Goal: Task Accomplishment & Management: Complete application form

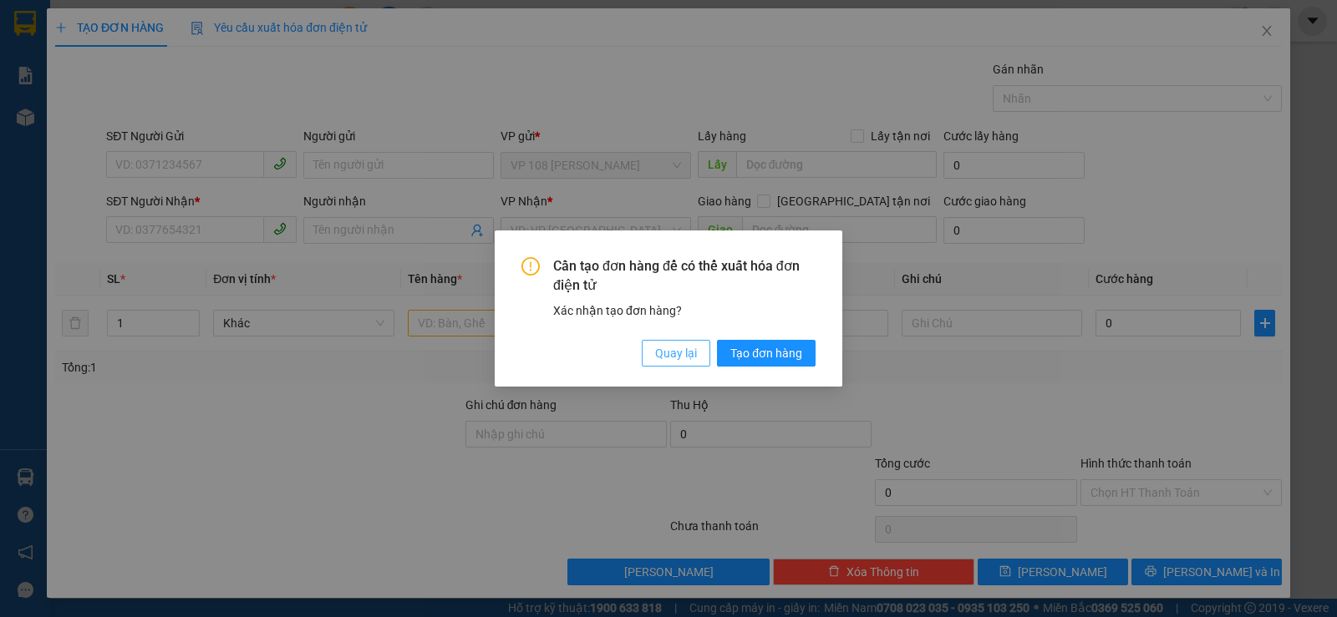
click at [668, 349] on span "Quay lại" at bounding box center [676, 353] width 42 height 18
click at [668, 350] on span "Quay lại" at bounding box center [676, 353] width 42 height 18
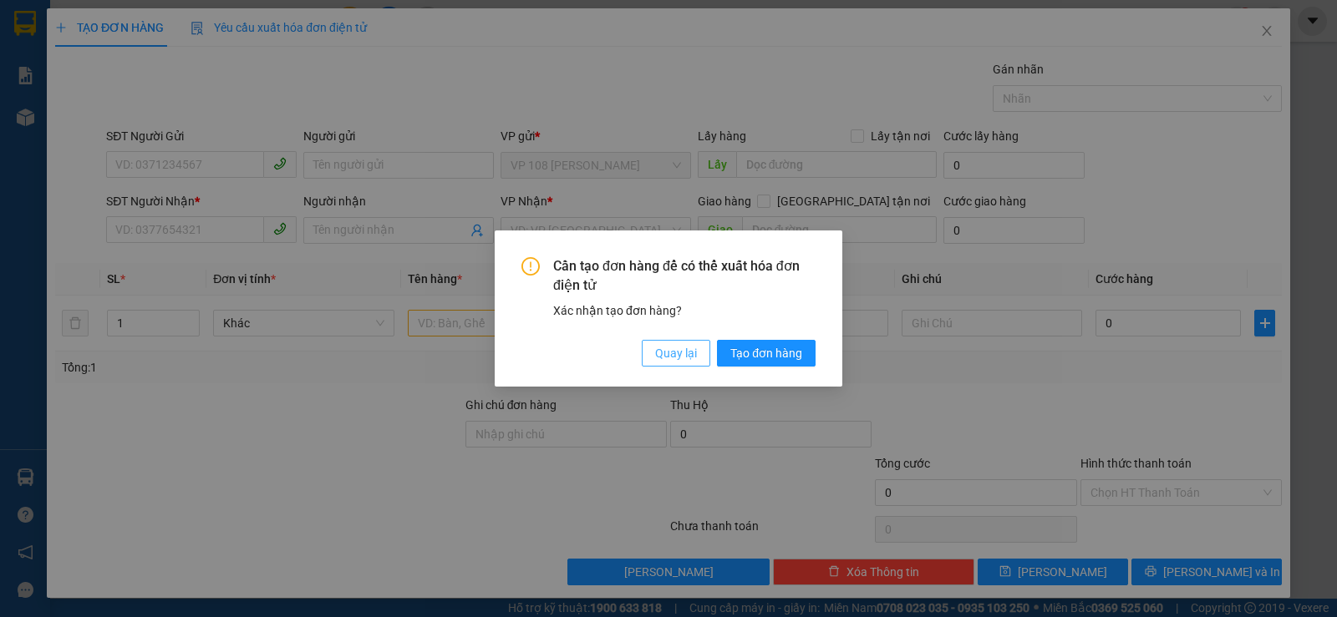
click at [668, 350] on span "Quay lại" at bounding box center [676, 353] width 42 height 18
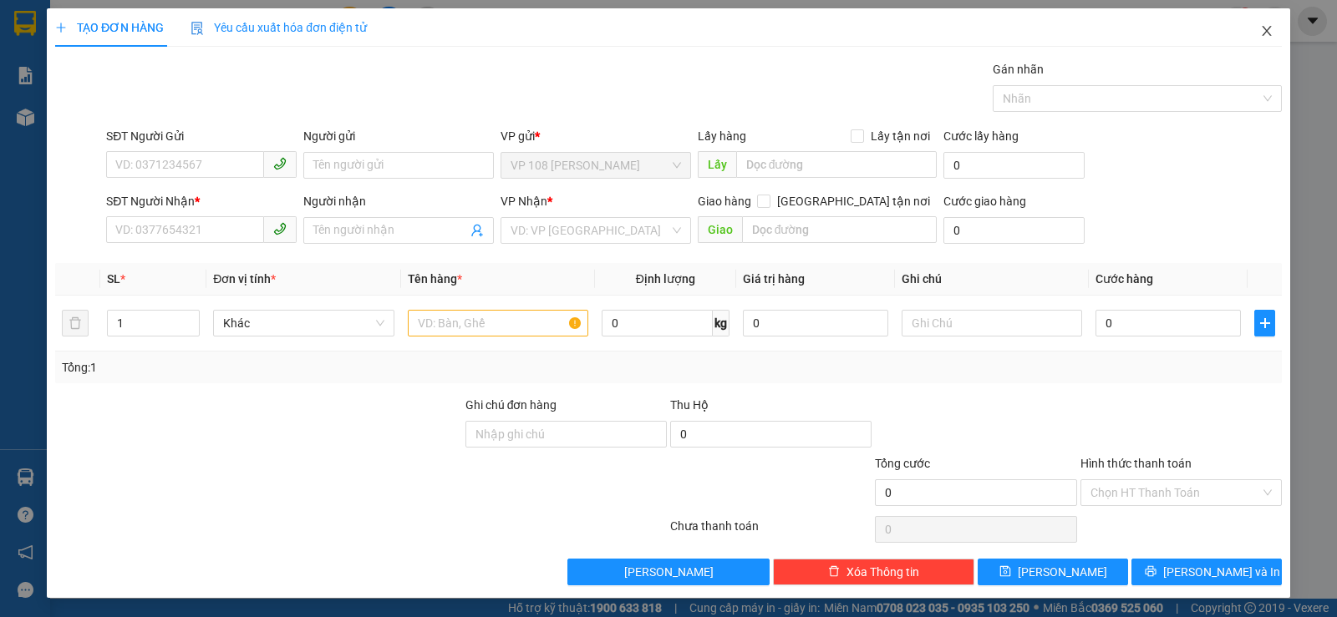
click at [1260, 26] on span "Close" at bounding box center [1266, 31] width 47 height 47
click at [1240, 44] on div "Kết nối tổng đài" at bounding box center [1060, 61] width 460 height 35
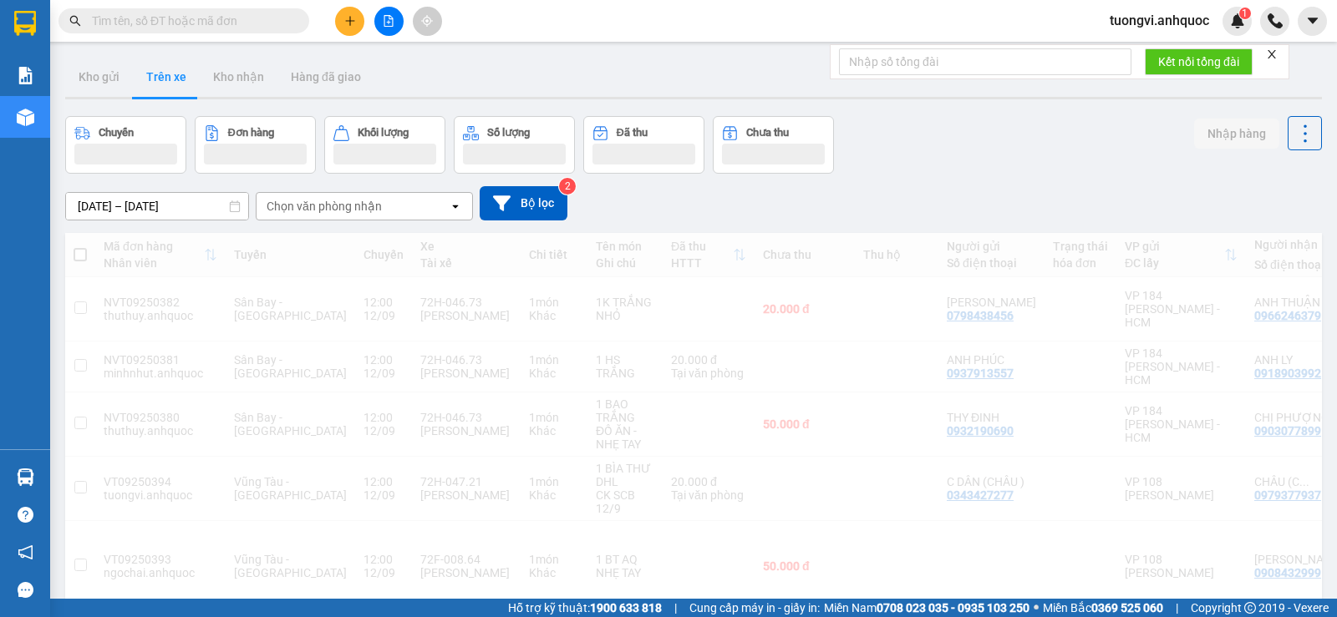
click at [1252, 25] on div "tuongvi.anhquoc 1" at bounding box center [1216, 21] width 241 height 29
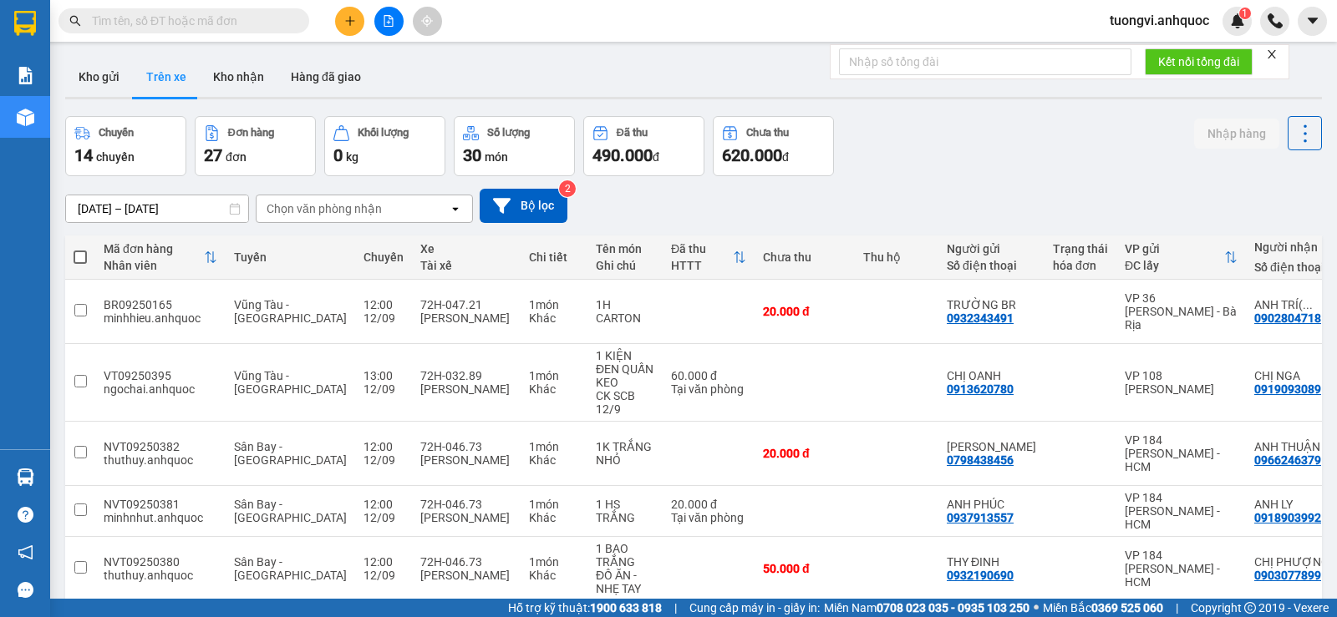
click at [346, 21] on icon "plus" at bounding box center [349, 20] width 9 height 1
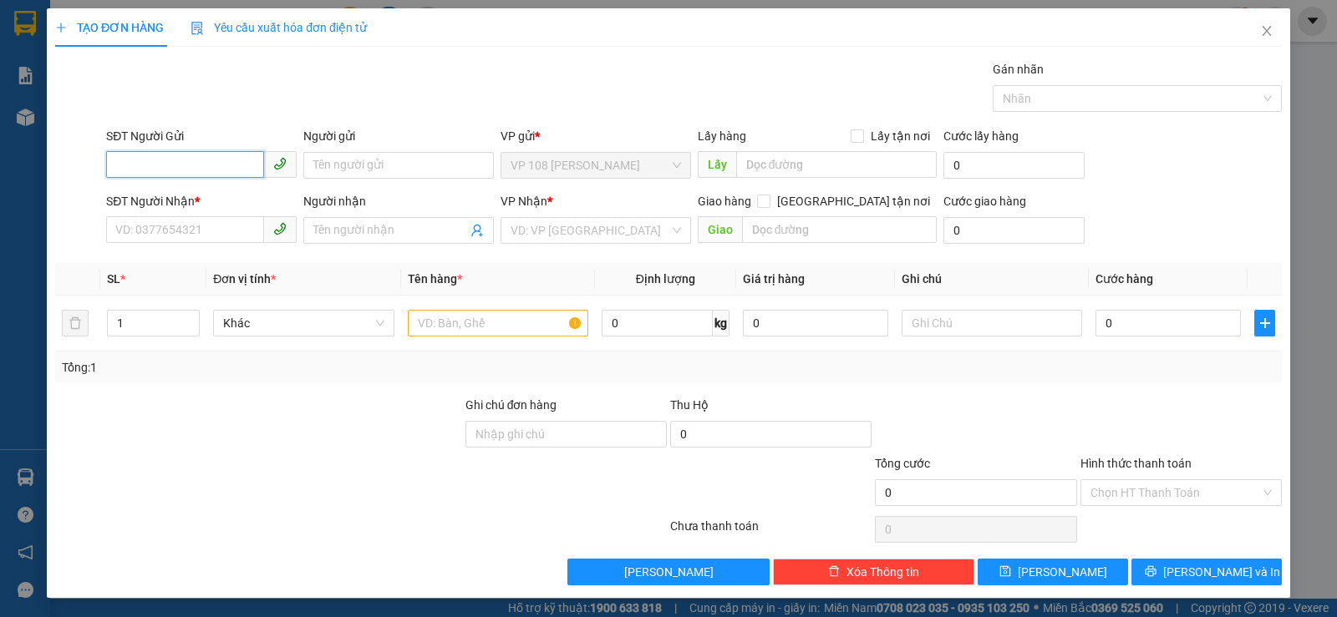
click at [182, 169] on input "SĐT Người Gửi" at bounding box center [185, 164] width 158 height 27
type input "0933008871"
click at [184, 201] on div "0933008871 - C ĐÀI" at bounding box center [199, 199] width 169 height 18
type input "C ĐÀI"
type input "0908961355"
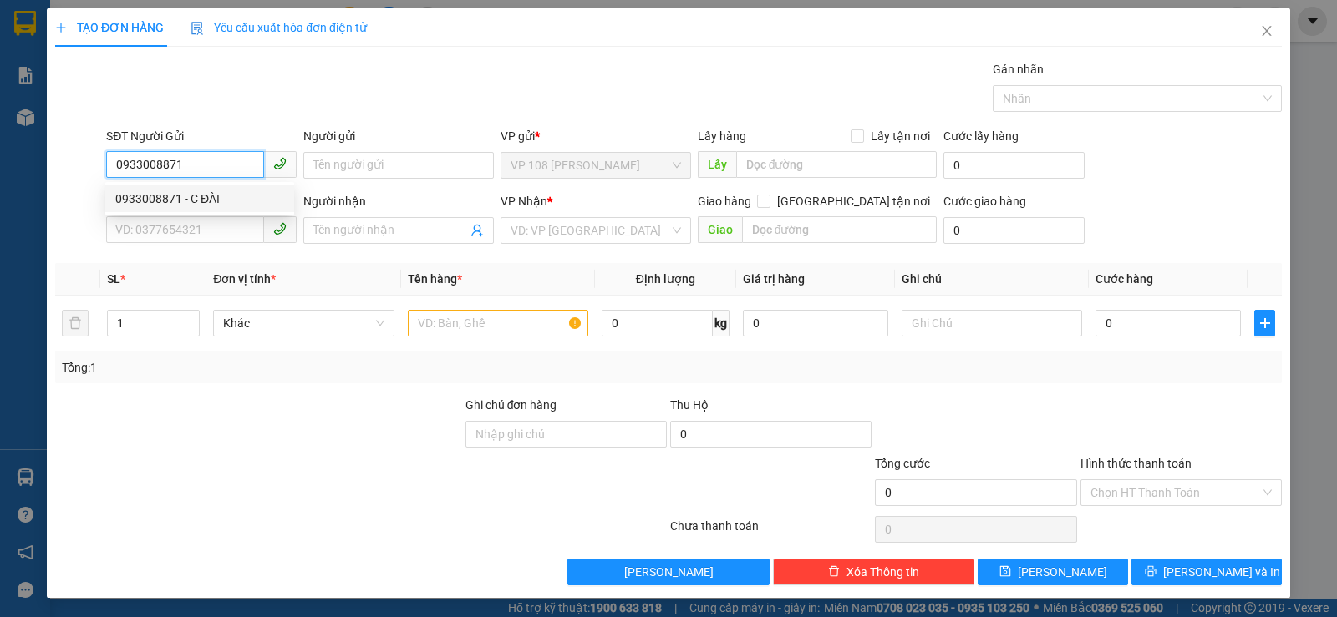
type input "CHỊ BÌNH"
type input "VPNVT"
type input "50.000"
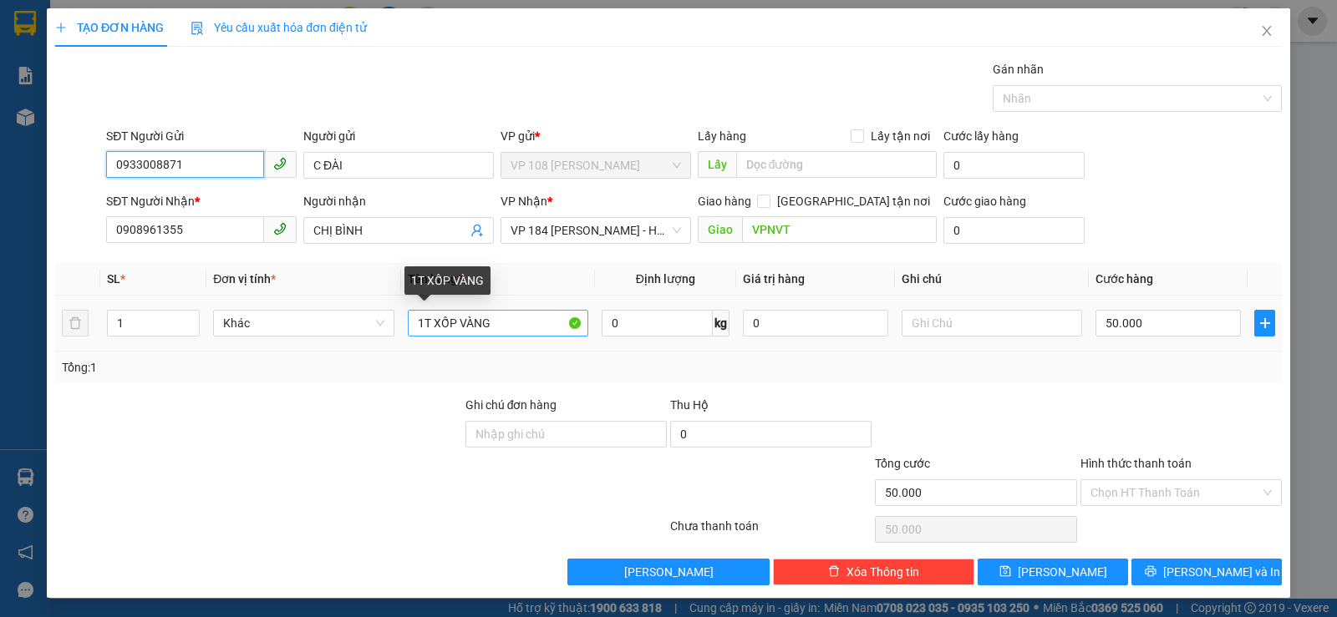
type input "0933008871"
drag, startPoint x: 427, startPoint y: 323, endPoint x: 673, endPoint y: 362, distance: 249.6
click at [673, 362] on div "SL * Đơn vị tính * Tên hàng * Định lượng Giá trị hàng Ghi chú Cước hàng 1 Khác …" at bounding box center [668, 323] width 1227 height 120
type input "1T KIỆN XANH"
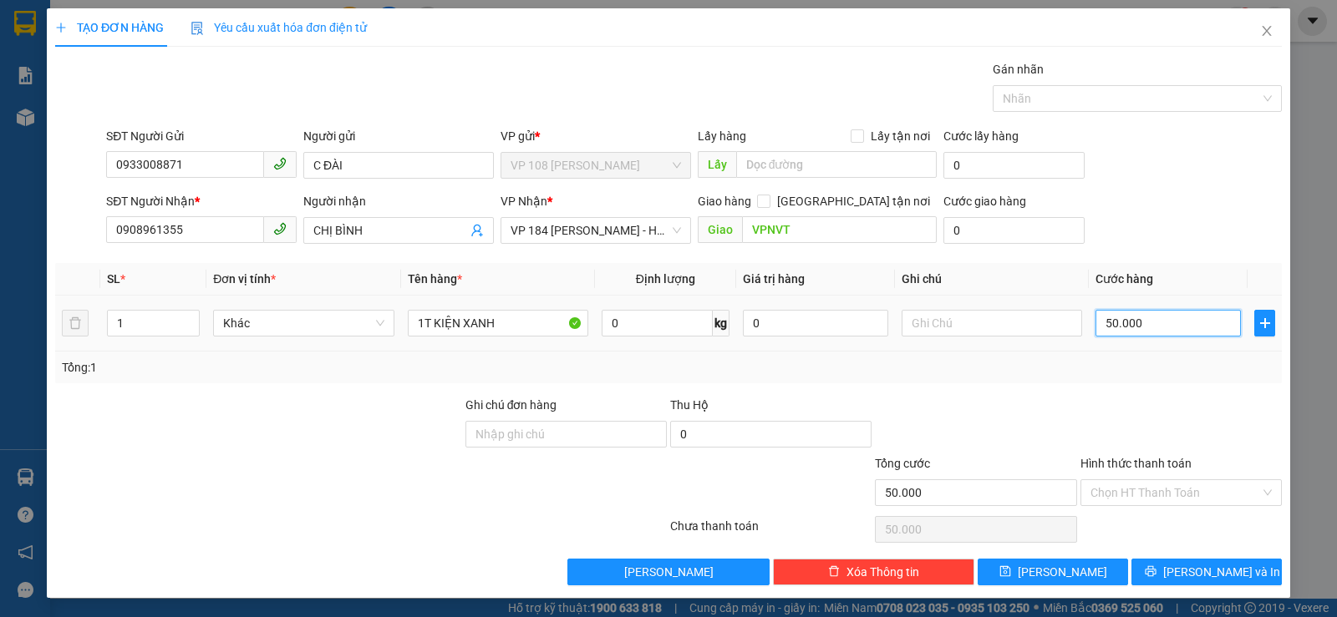
click at [1161, 330] on input "50.000" at bounding box center [1167, 323] width 145 height 27
type input "3"
type input "30"
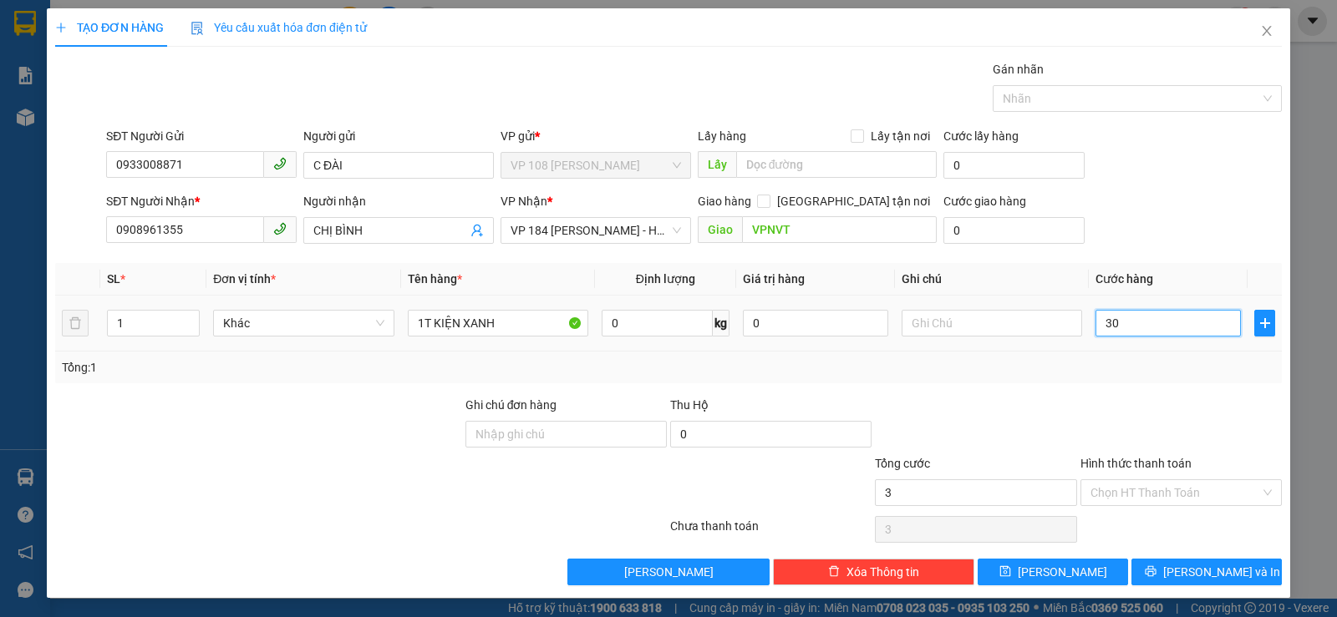
type input "30"
type input "300"
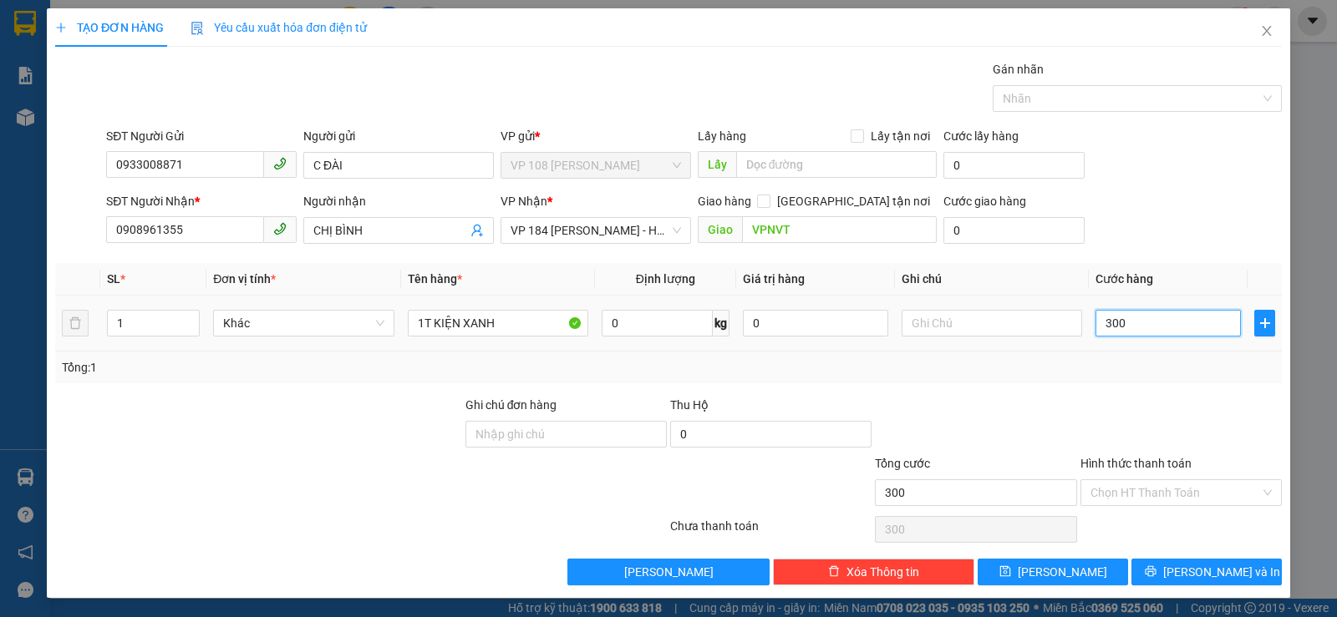
type input "3.000"
type input "30.000"
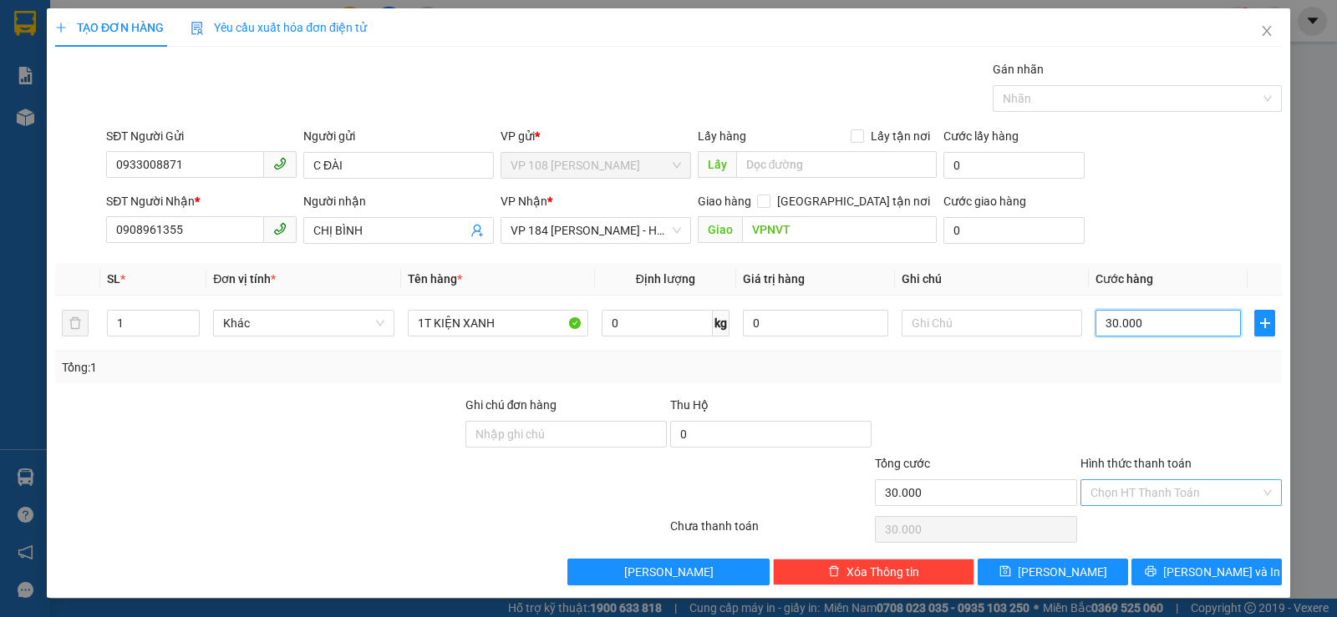
type input "30.000"
click at [1208, 495] on input "Hình thức thanh toán" at bounding box center [1175, 492] width 170 height 25
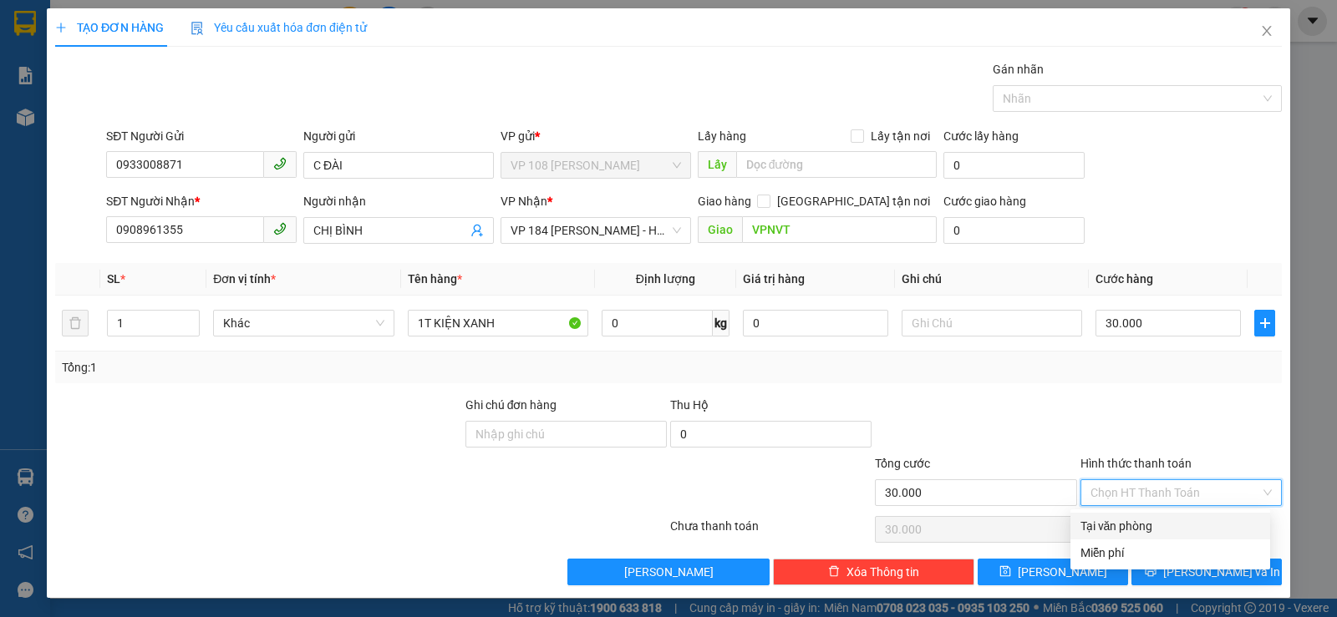
click at [1186, 521] on div "Tại văn phòng" at bounding box center [1170, 526] width 180 height 18
type input "0"
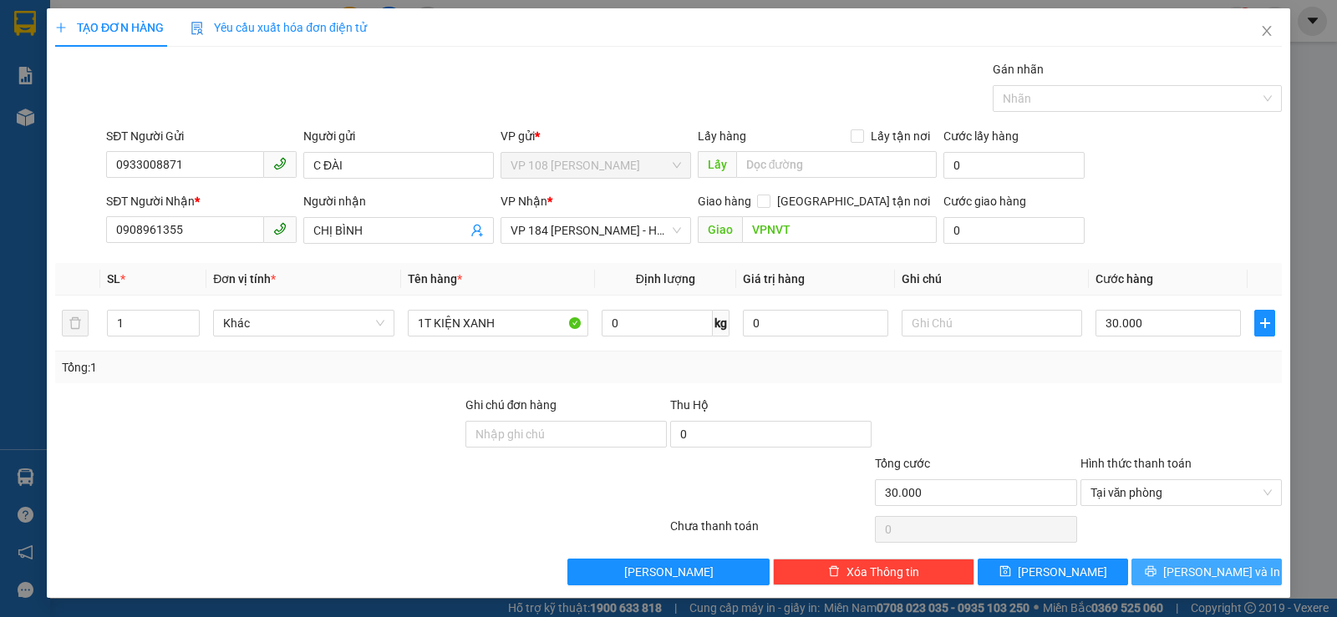
click at [1179, 572] on button "[PERSON_NAME] và In" at bounding box center [1206, 572] width 150 height 27
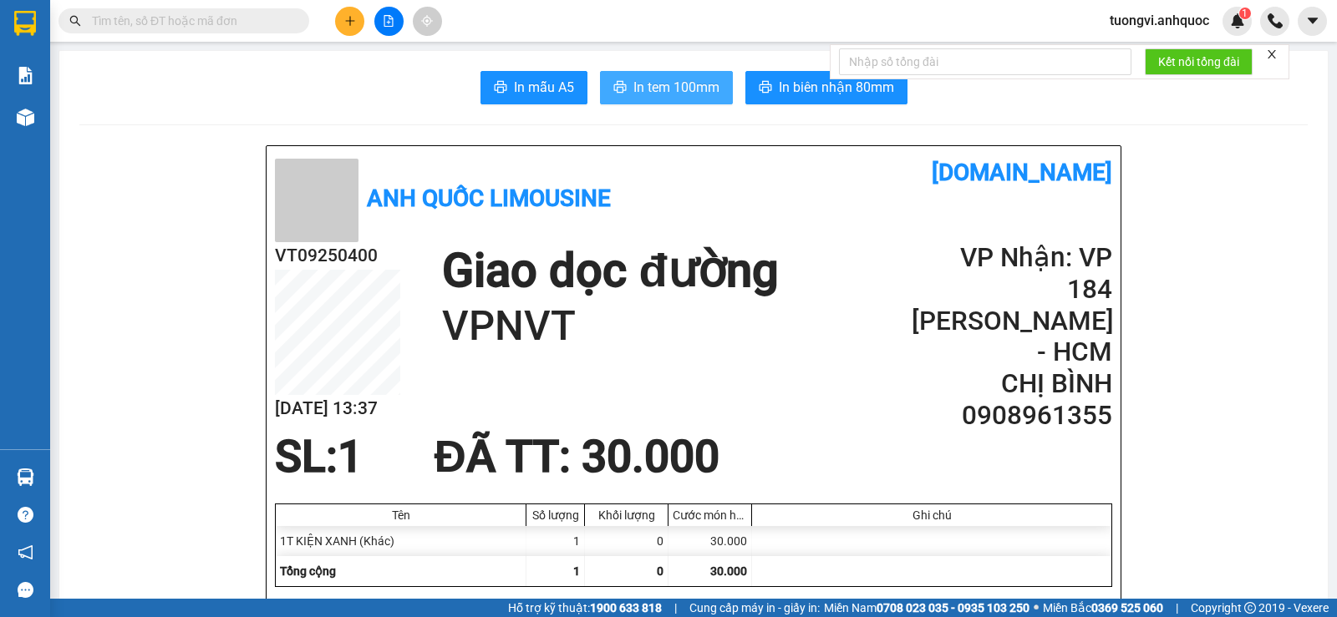
drag, startPoint x: 650, startPoint y: 84, endPoint x: 869, endPoint y: 161, distance: 232.3
click at [649, 84] on span "In tem 100mm" at bounding box center [676, 87] width 86 height 21
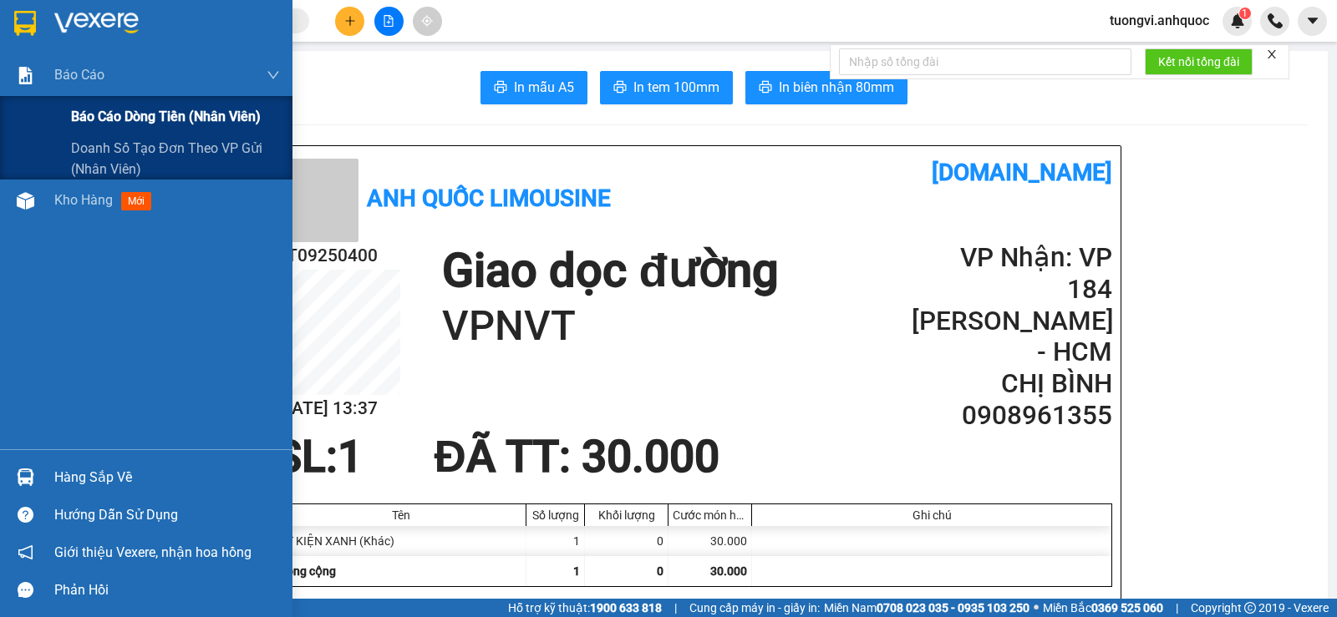
click at [34, 116] on div "Báo cáo dòng tiền (nhân viên)" at bounding box center [146, 117] width 292 height 42
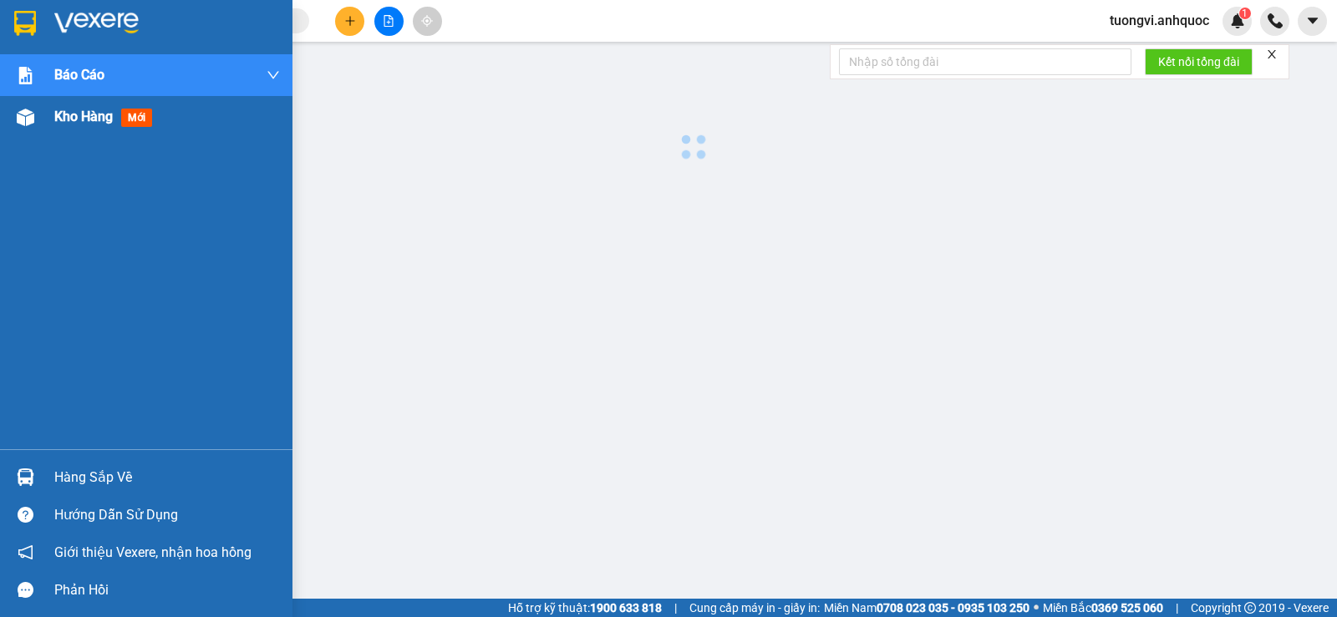
click at [97, 114] on span "Kho hàng" at bounding box center [83, 117] width 58 height 16
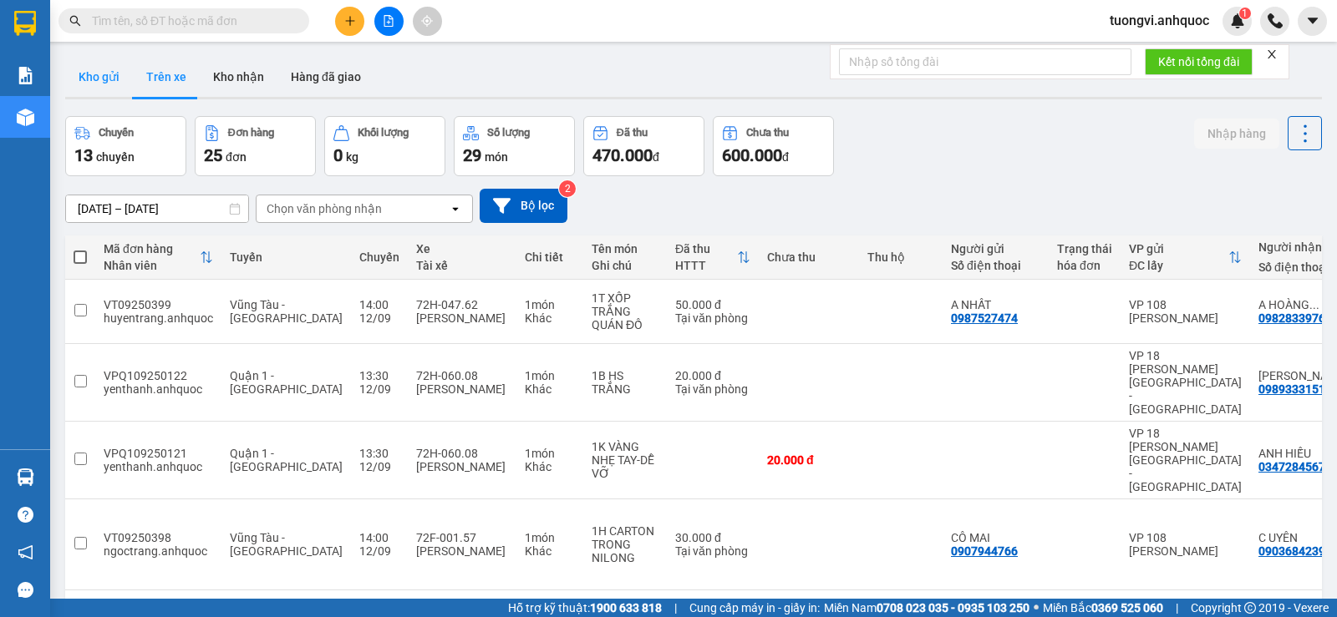
click at [99, 93] on button "Kho gửi" at bounding box center [99, 77] width 68 height 40
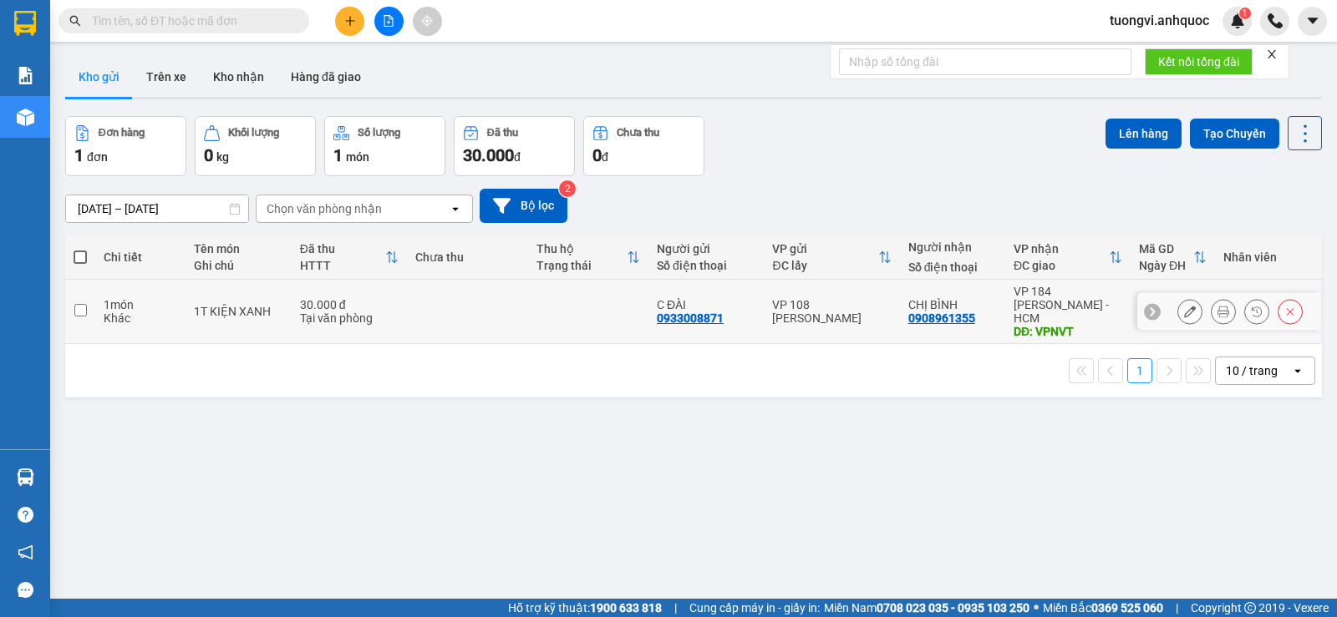
click at [607, 308] on td at bounding box center [588, 312] width 120 height 64
checkbox input "true"
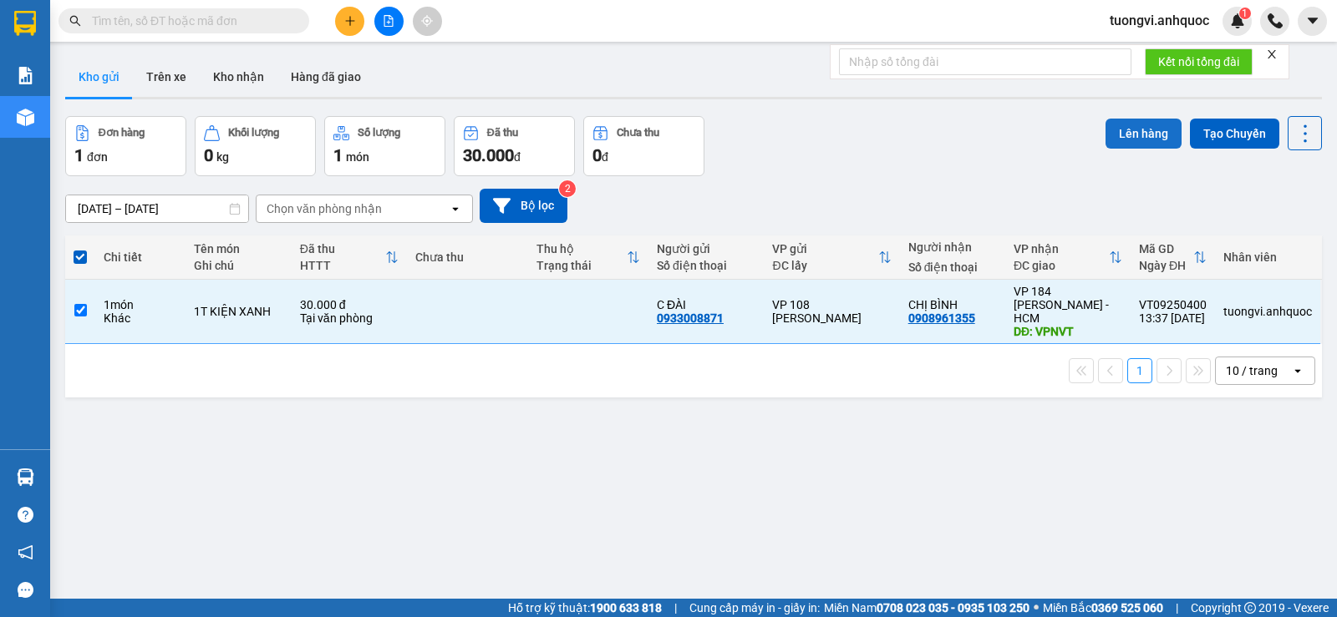
click at [1125, 135] on button "Lên hàng" at bounding box center [1143, 134] width 76 height 30
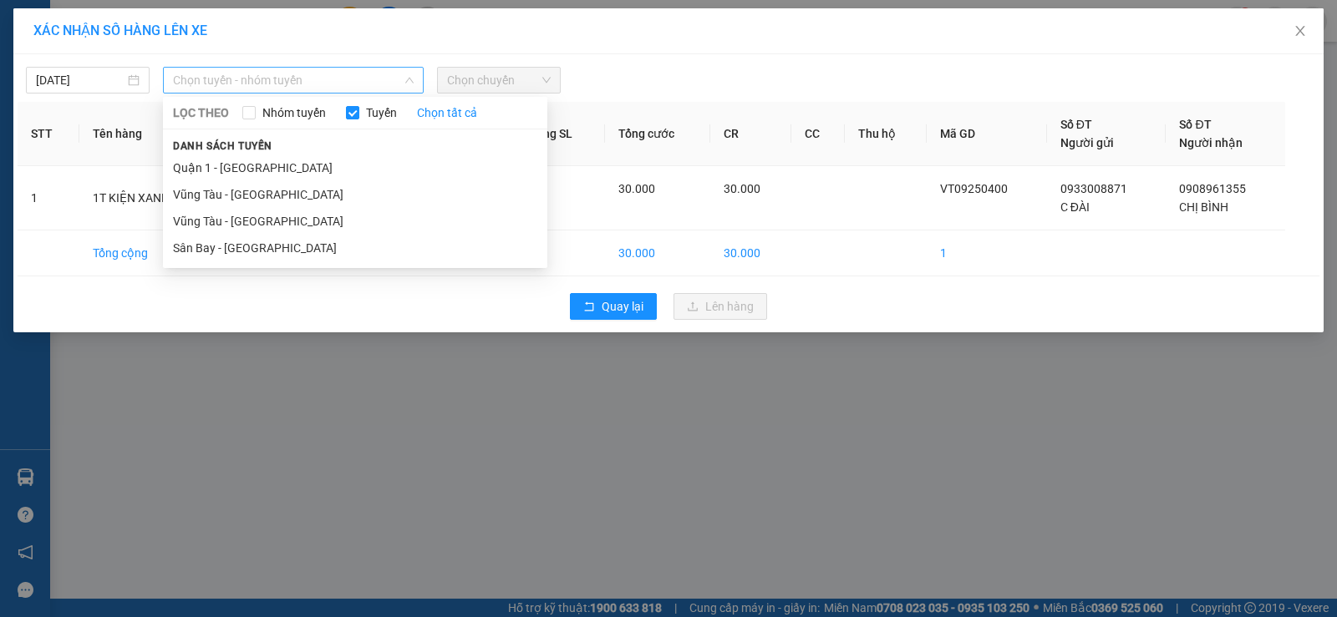
click at [372, 80] on span "Chọn tuyến - nhóm tuyến" at bounding box center [293, 80] width 241 height 25
click at [290, 223] on li "Vũng Tàu - [GEOGRAPHIC_DATA]" at bounding box center [355, 221] width 384 height 27
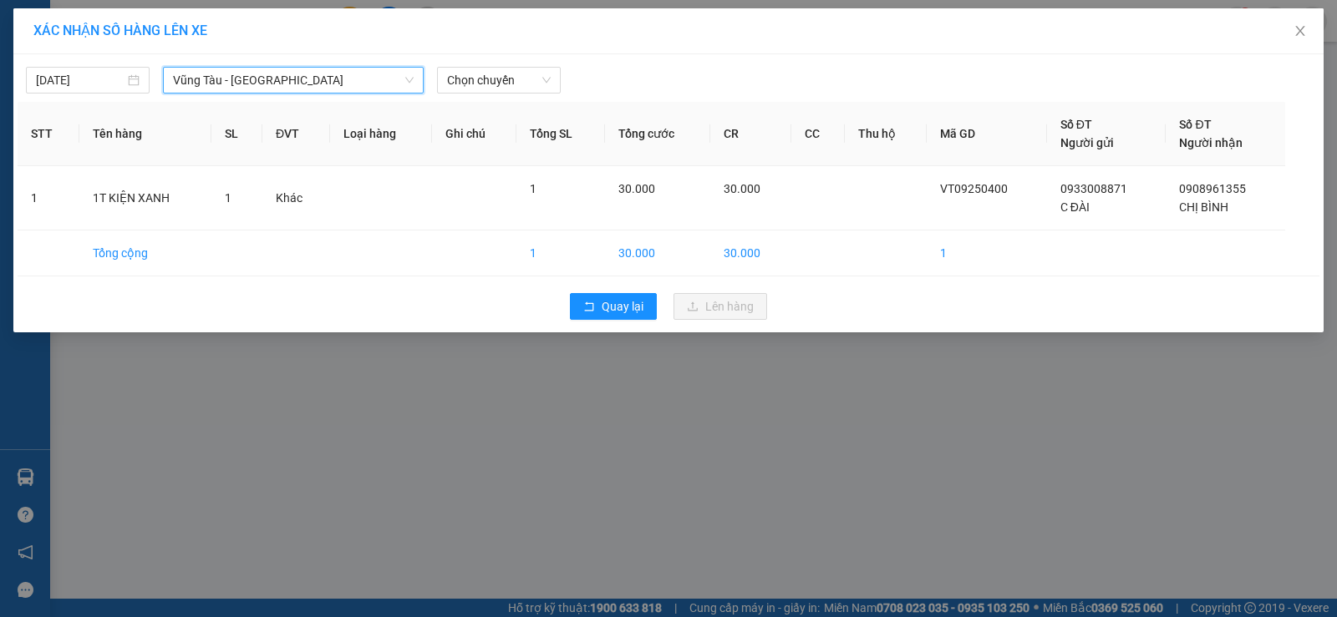
click at [547, 63] on div "12/09/2025 Vũng Tàu - Sân Bay Vũng Tàu - Sân Bay LỌC THEO Nhóm tuyến Tuyến Chọn…" at bounding box center [669, 75] width 1302 height 35
click at [530, 82] on span "Chọn chuyến" at bounding box center [499, 80] width 104 height 25
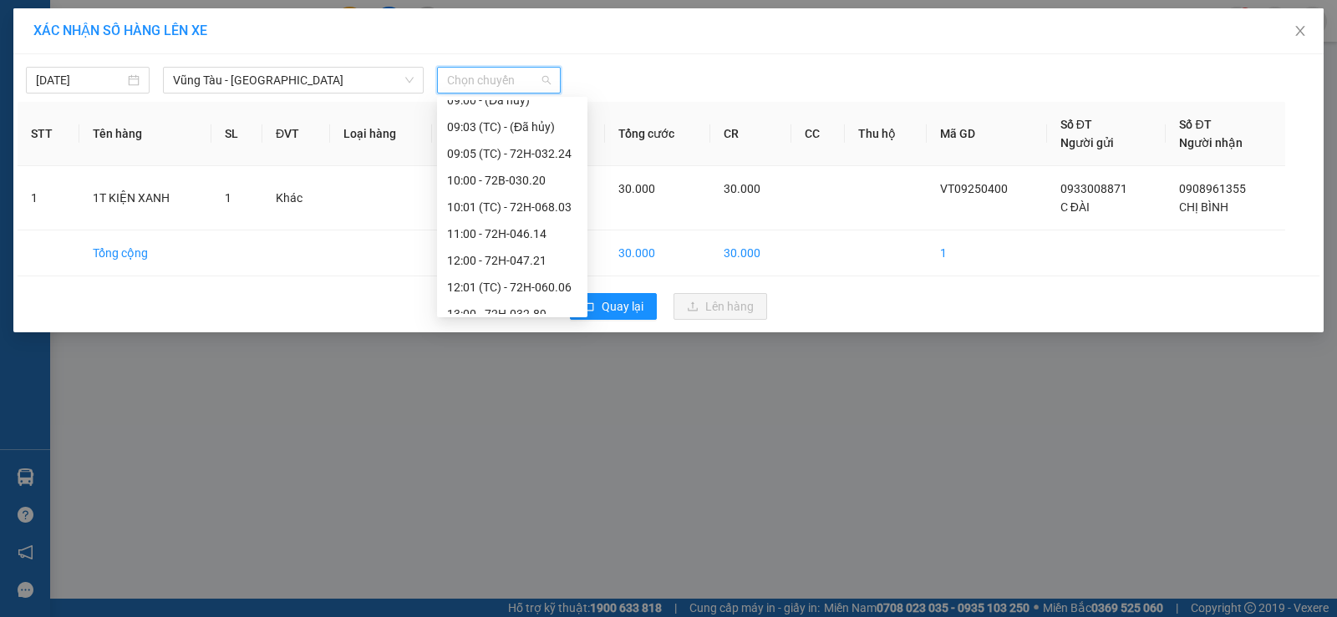
scroll to position [501, 0]
click at [529, 206] on div "14:00 - 72H-047.62" at bounding box center [512, 200] width 130 height 18
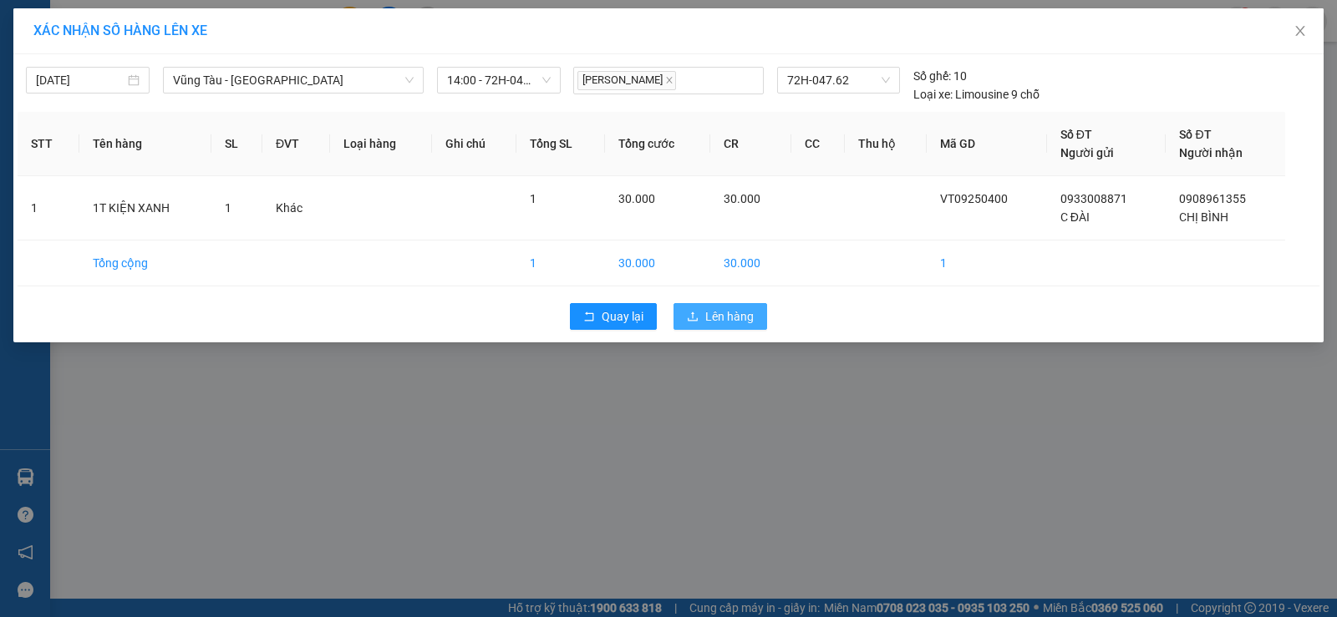
click at [715, 311] on span "Lên hàng" at bounding box center [729, 316] width 48 height 18
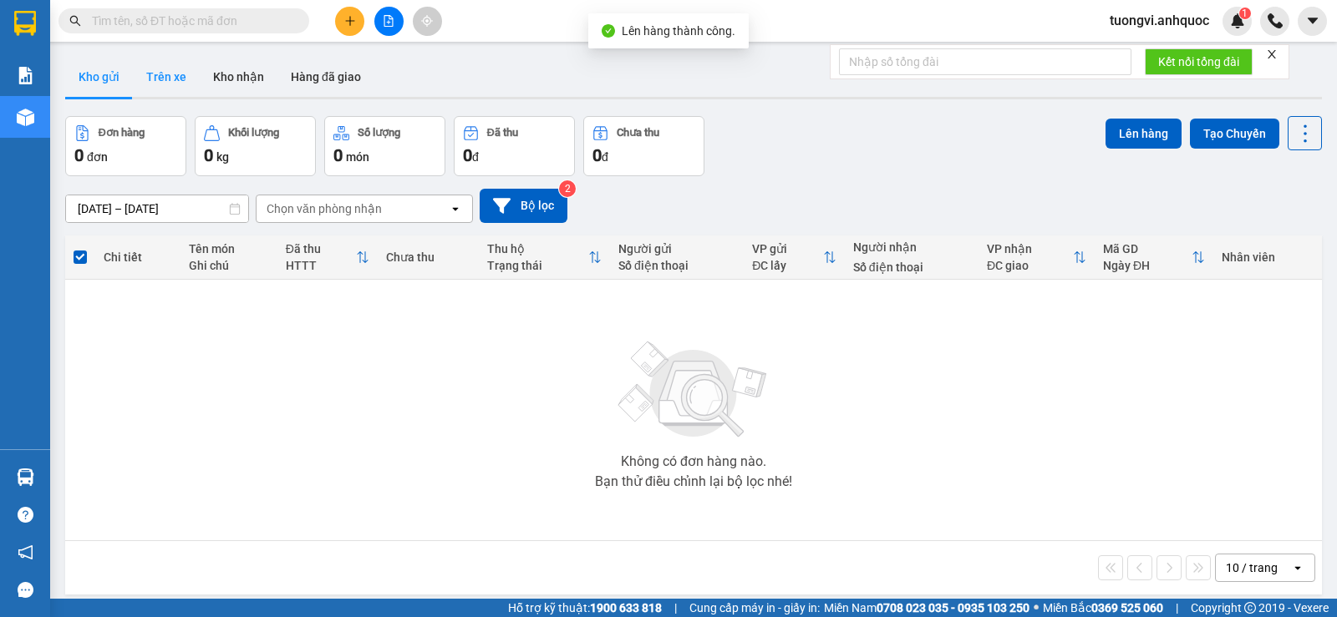
click at [157, 65] on button "Trên xe" at bounding box center [166, 77] width 67 height 40
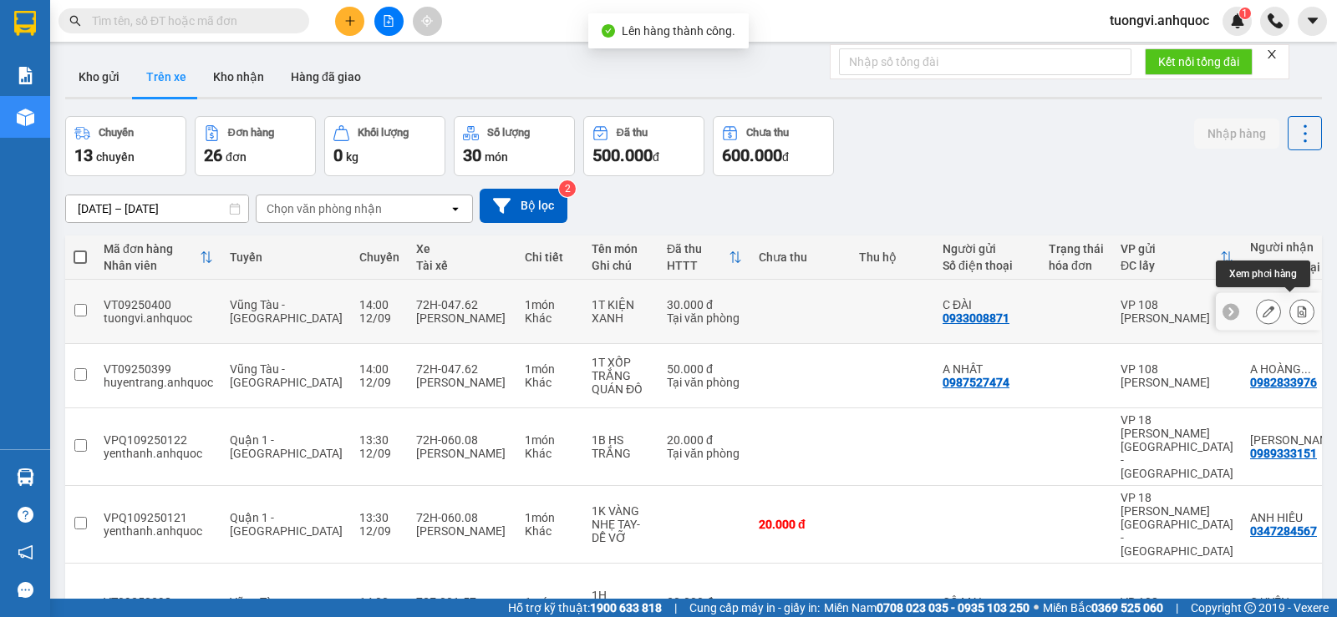
click at [1295, 310] on button at bounding box center [1301, 311] width 23 height 29
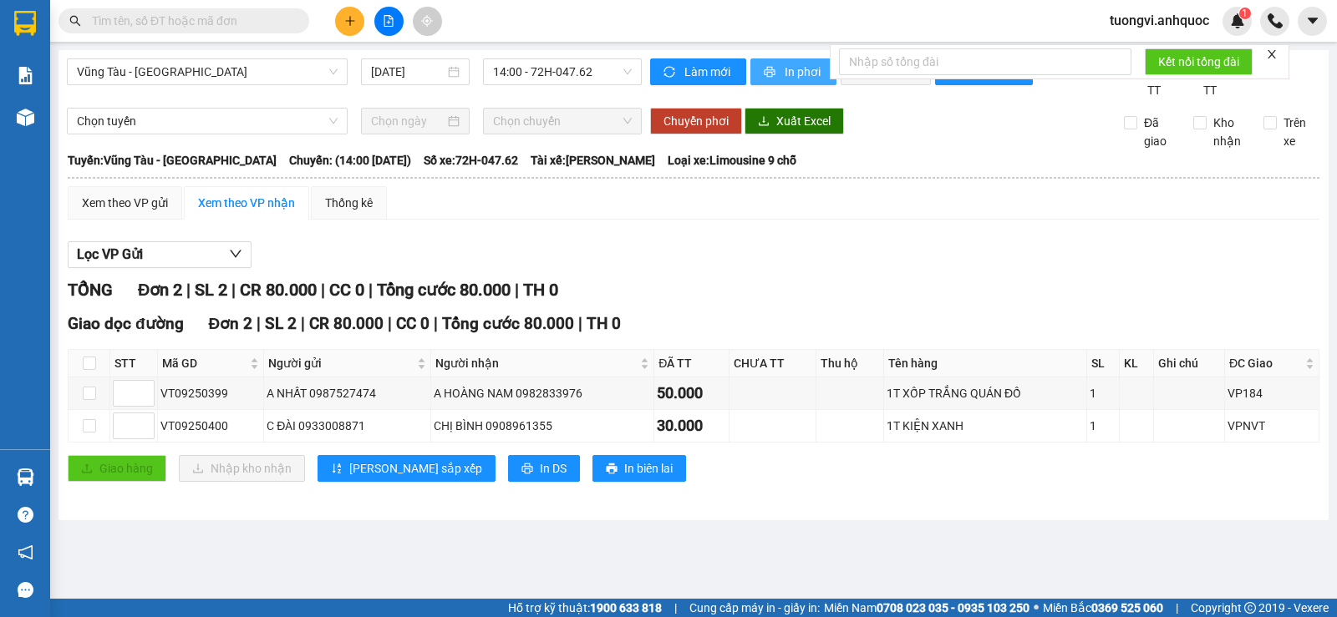
click at [799, 78] on span "In phơi" at bounding box center [804, 72] width 38 height 18
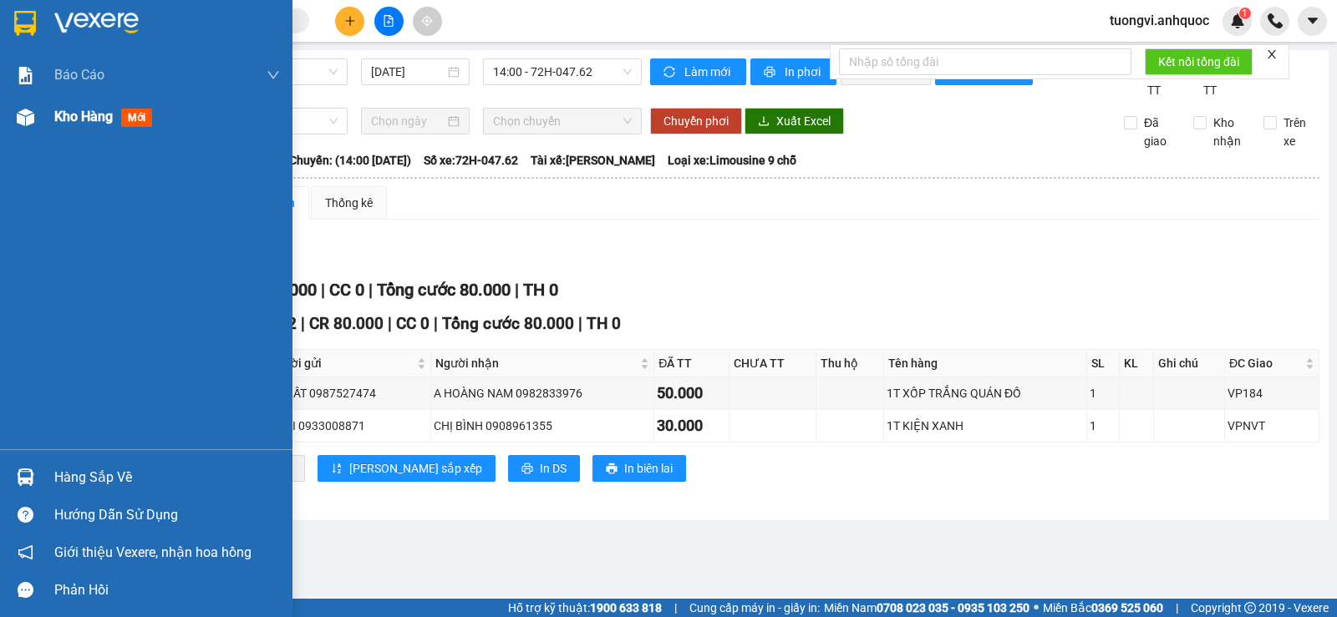
click at [34, 119] on div at bounding box center [25, 117] width 29 height 29
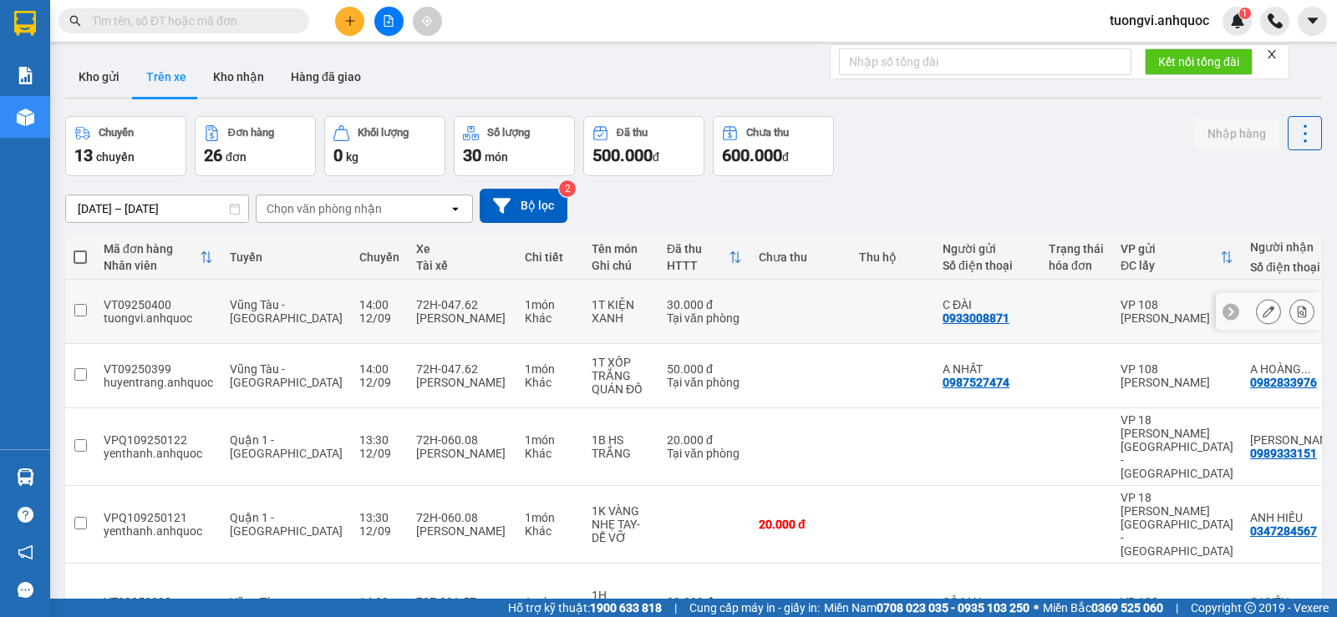
click at [1293, 297] on button at bounding box center [1301, 311] width 23 height 29
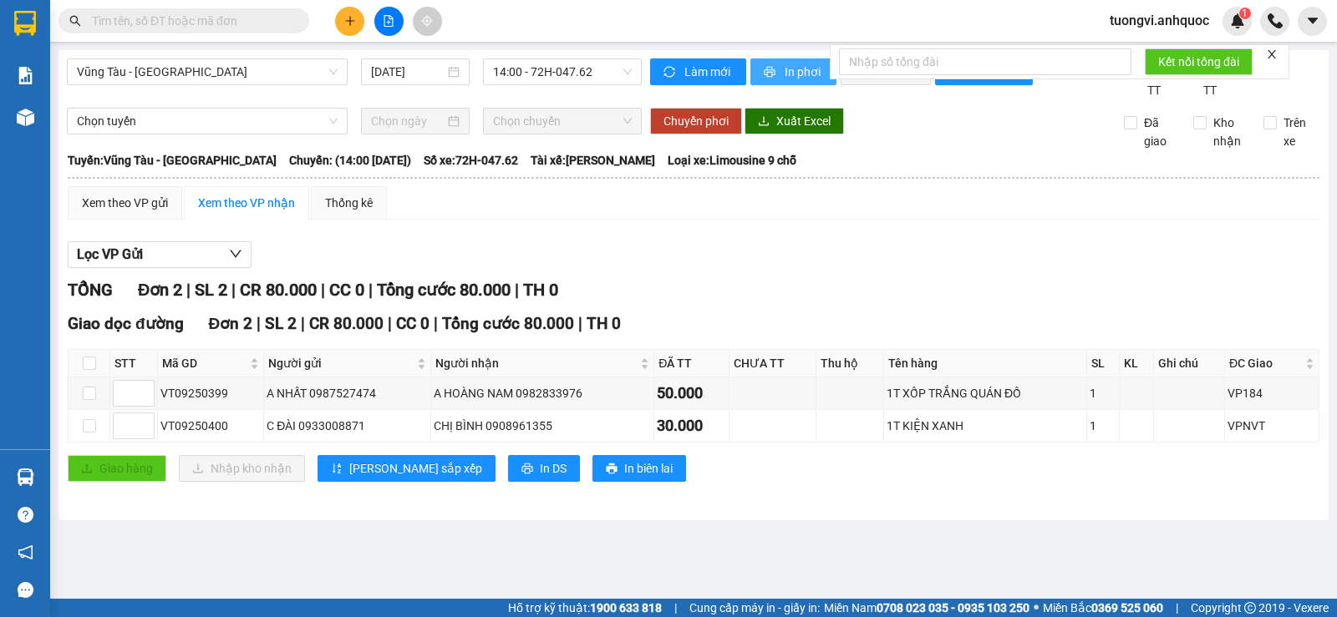
click at [791, 79] on span "In phơi" at bounding box center [804, 72] width 38 height 18
click at [33, 122] on img at bounding box center [26, 118] width 18 height 18
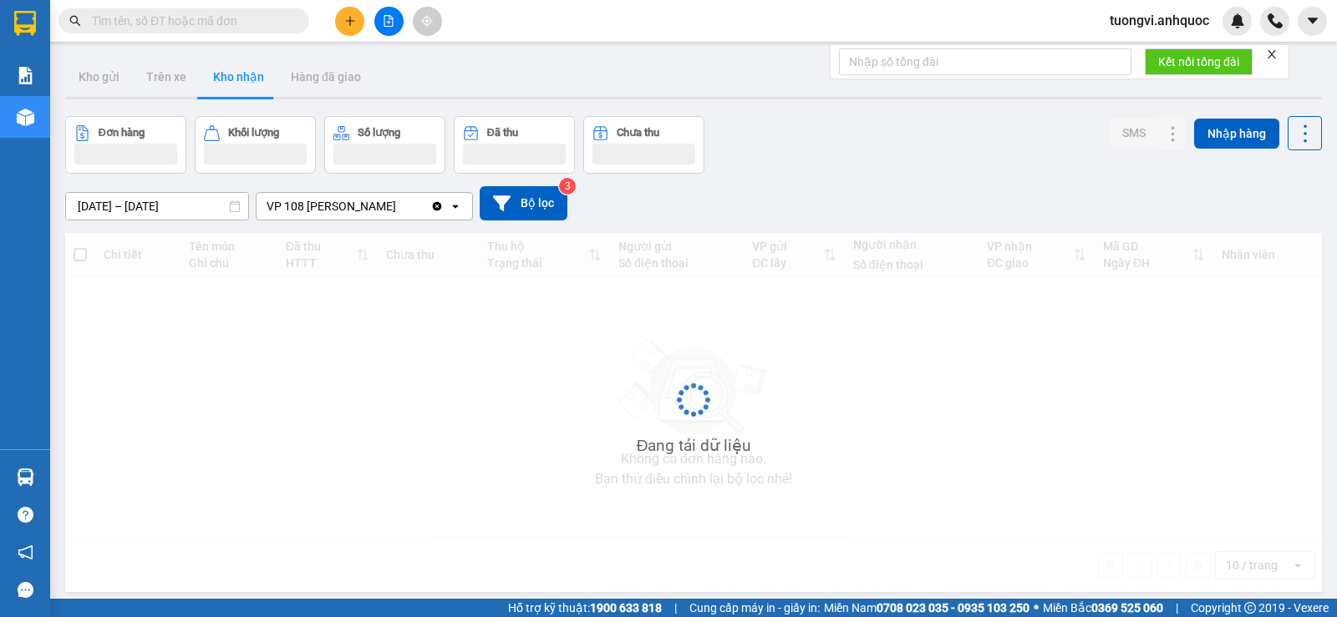
click at [146, 31] on span at bounding box center [183, 20] width 251 height 25
click at [148, 28] on input "text" at bounding box center [190, 21] width 197 height 18
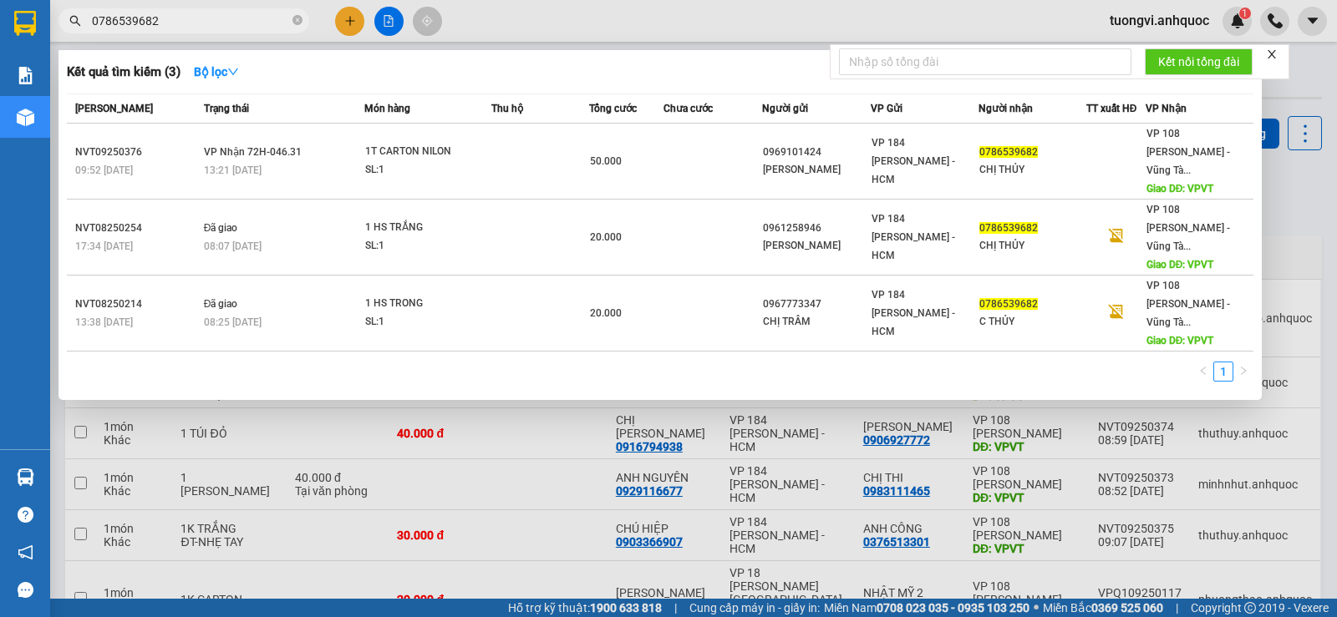
type input "0786539682"
click at [216, 33] on span "0786539682" at bounding box center [183, 20] width 251 height 25
click at [211, 18] on input "0786539682" at bounding box center [190, 21] width 197 height 18
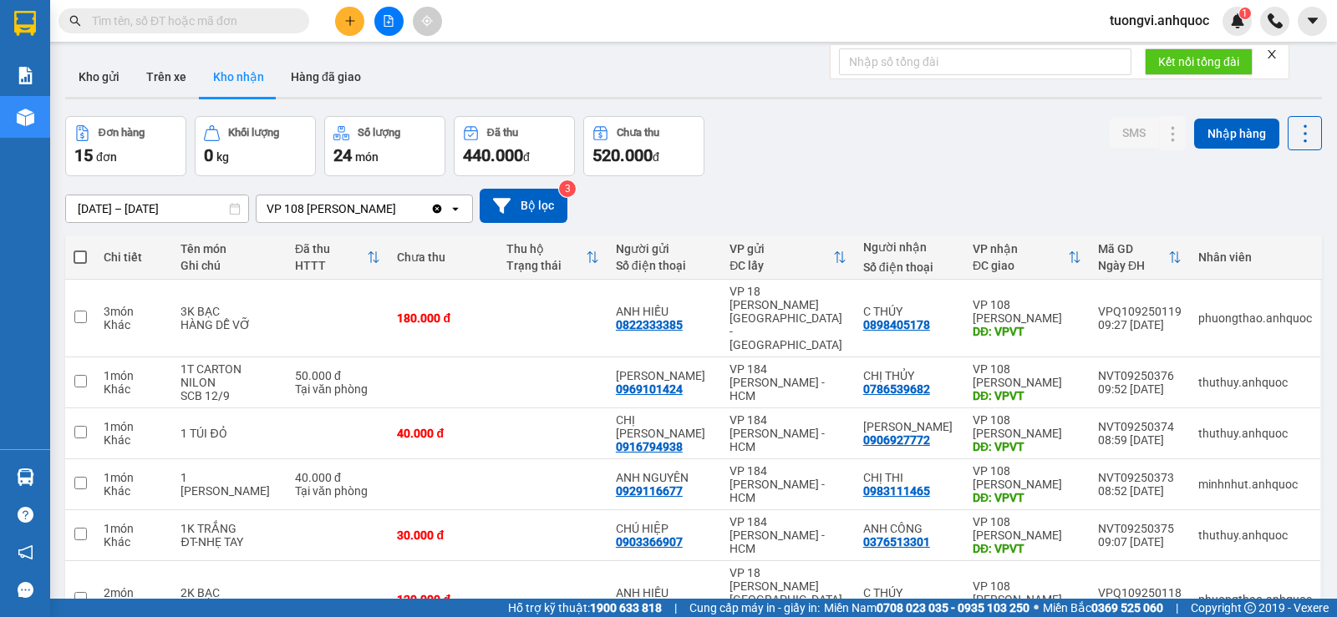
paste input "0907282466"
type input "0907282466"
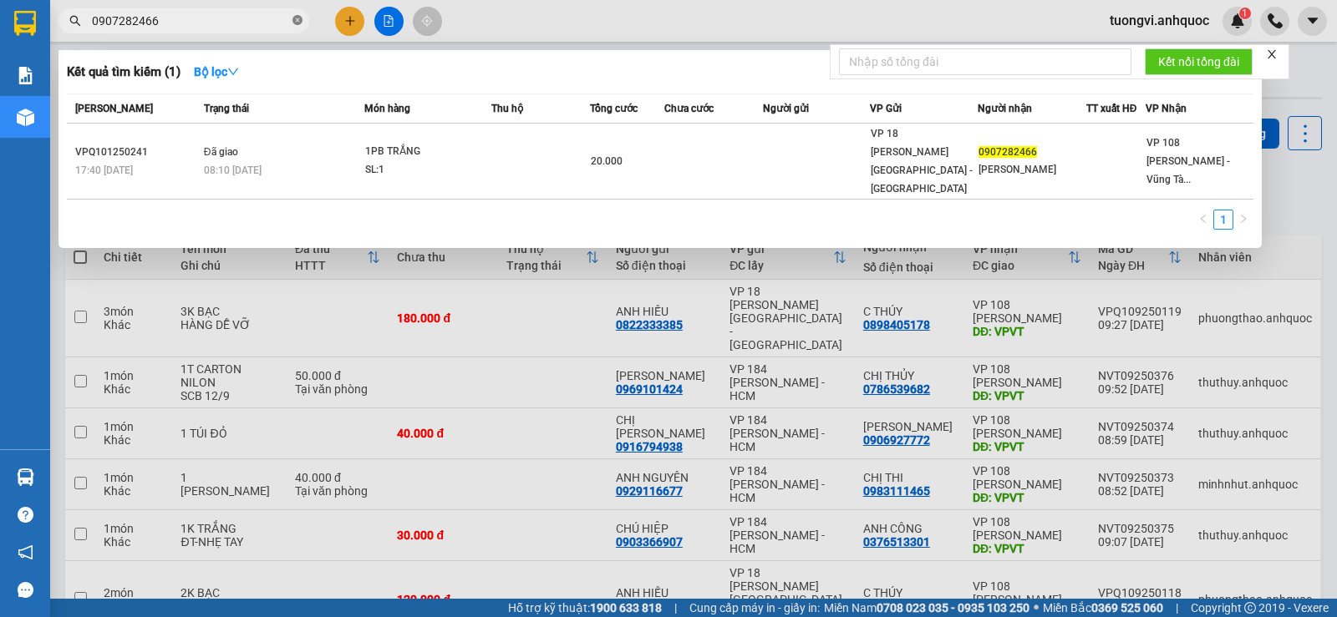
click at [296, 23] on icon "close-circle" at bounding box center [297, 20] width 10 height 10
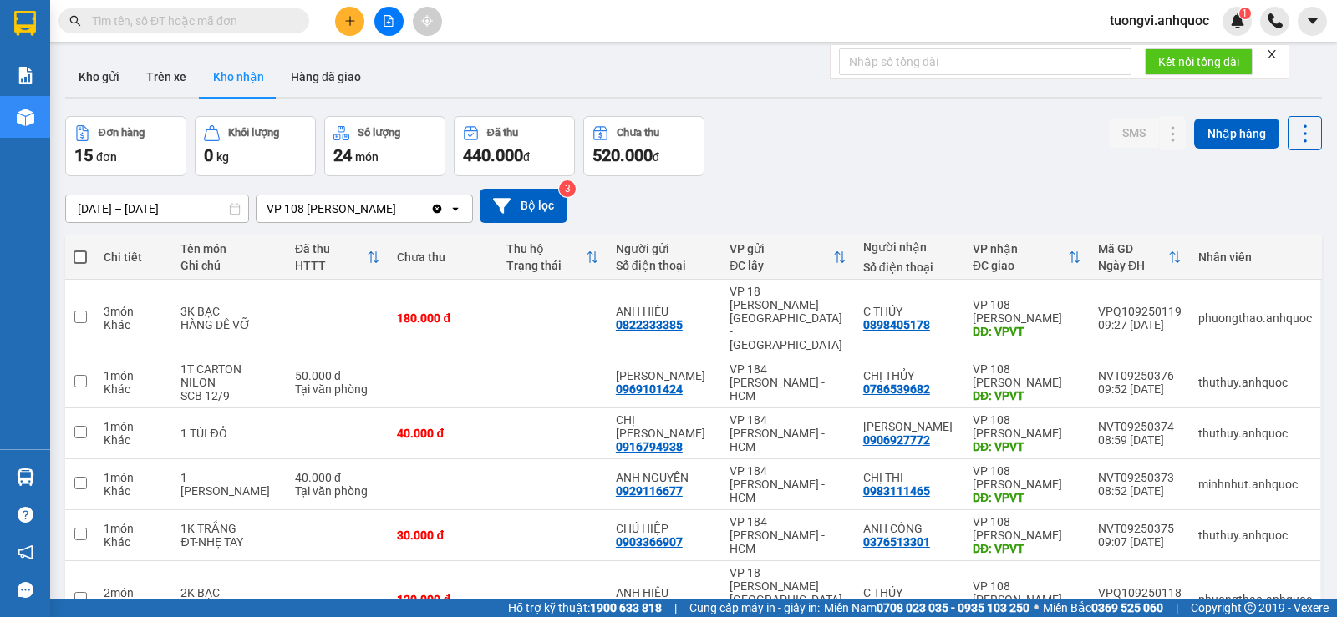
click at [217, 25] on input "text" at bounding box center [190, 21] width 197 height 18
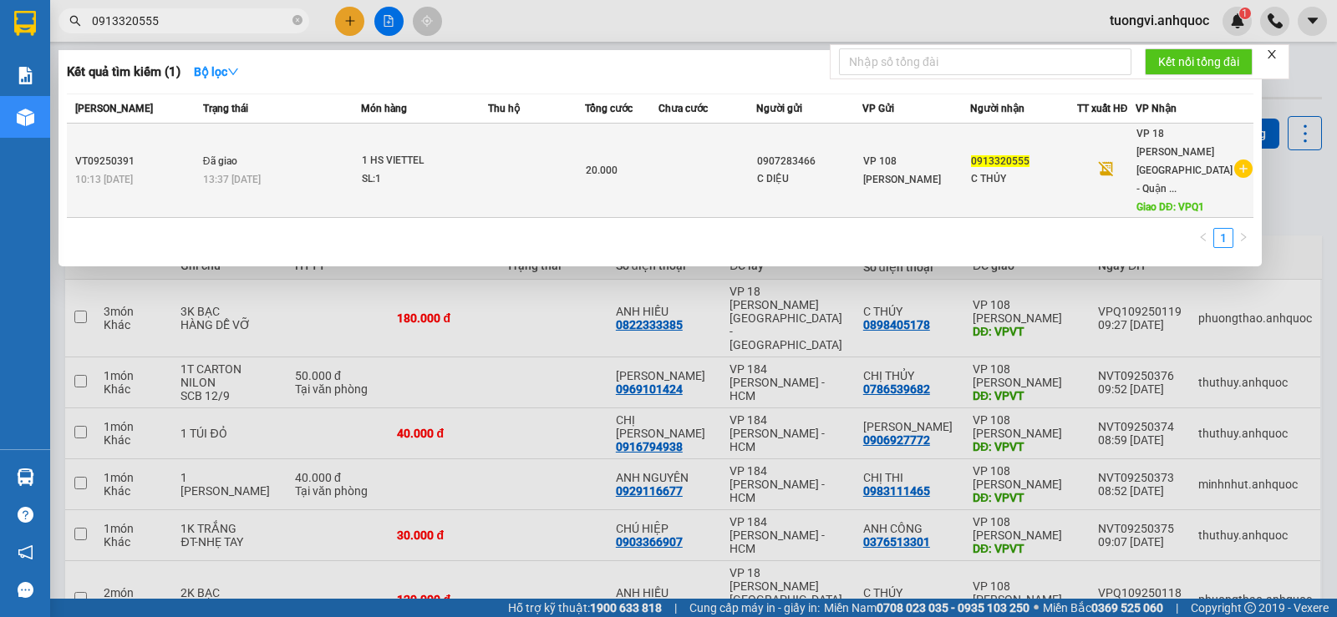
type input "0913320555"
click at [1195, 164] on div "VP 18 Nguyễn Thái Bình - Quận ... Giao DĐ: VPQ1" at bounding box center [1184, 170] width 96 height 92
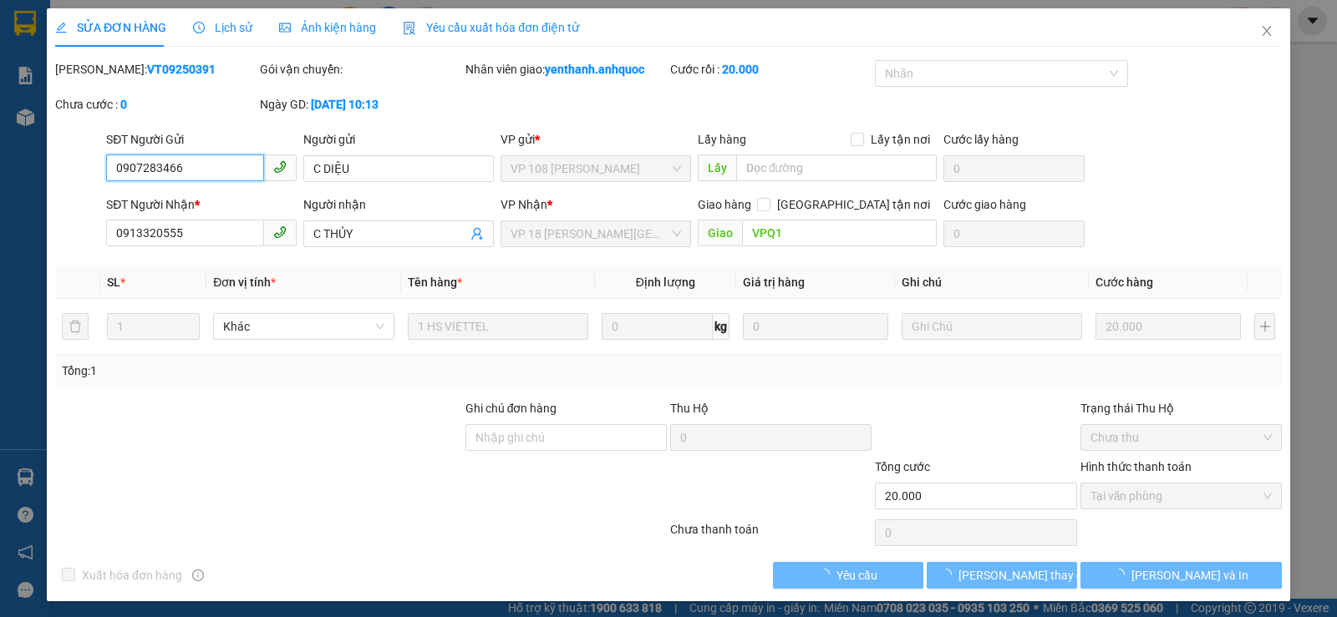
type input "0907283466"
type input "C DIỆU"
type input "0913320555"
type input "C THỦY"
type input "VPQ1"
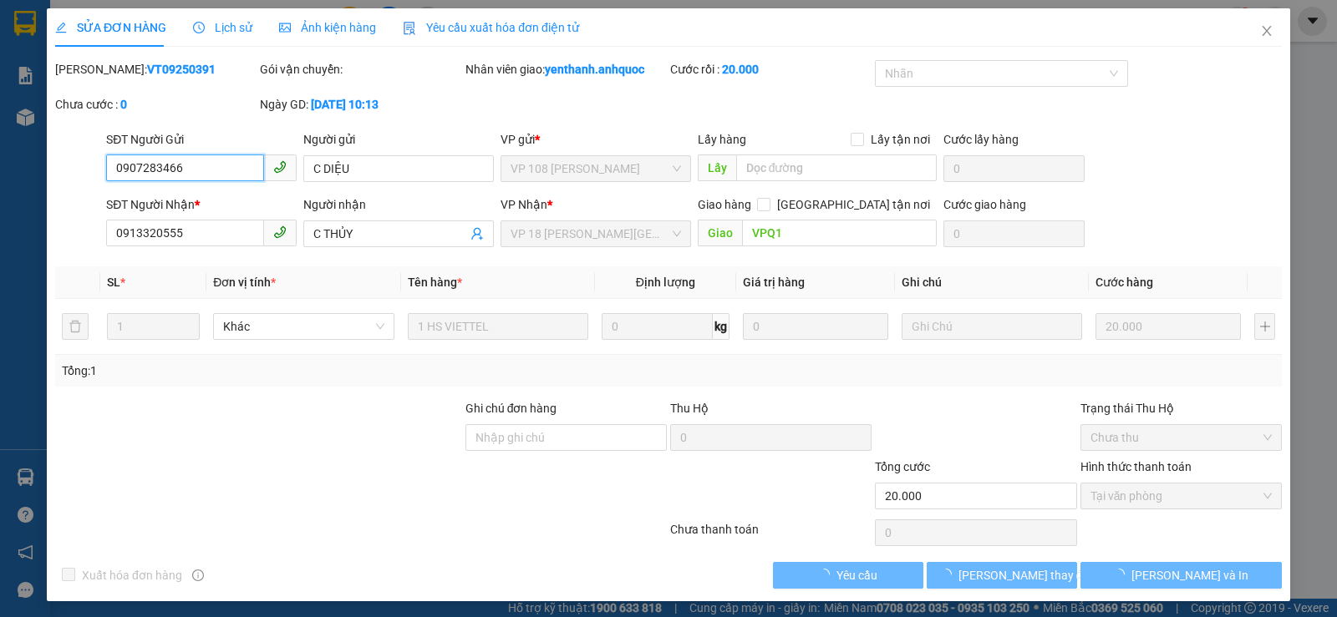
type input "20.000"
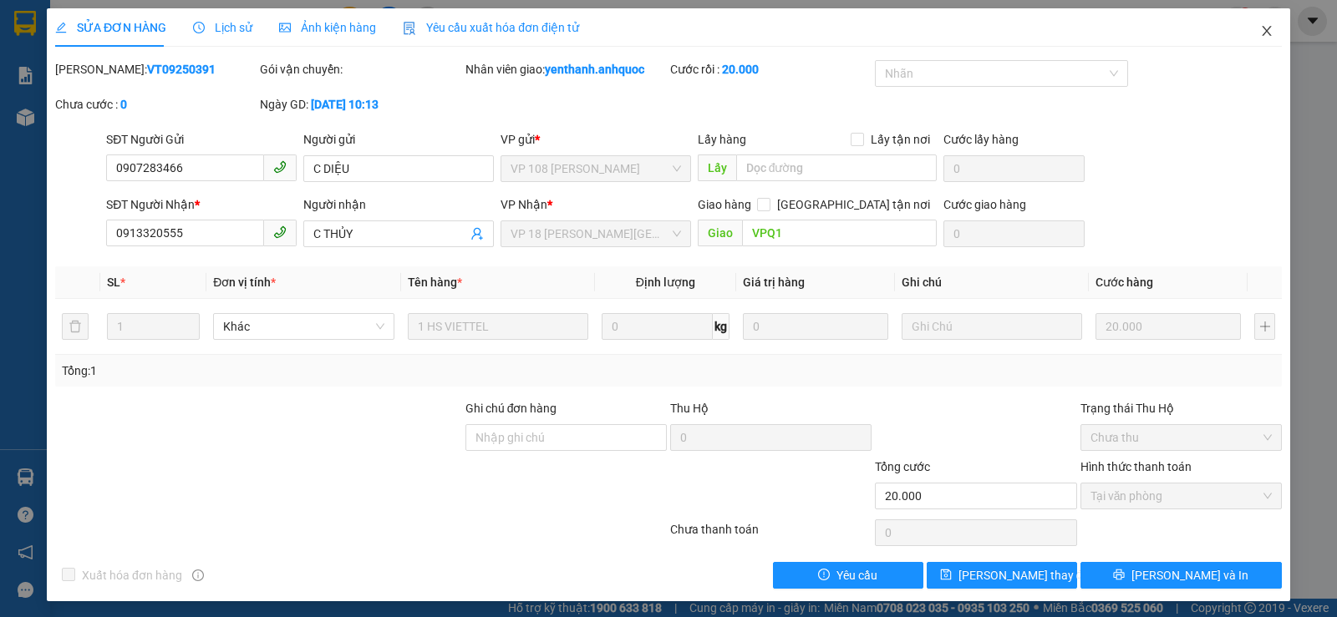
click at [1260, 36] on icon "close" at bounding box center [1266, 30] width 13 height 13
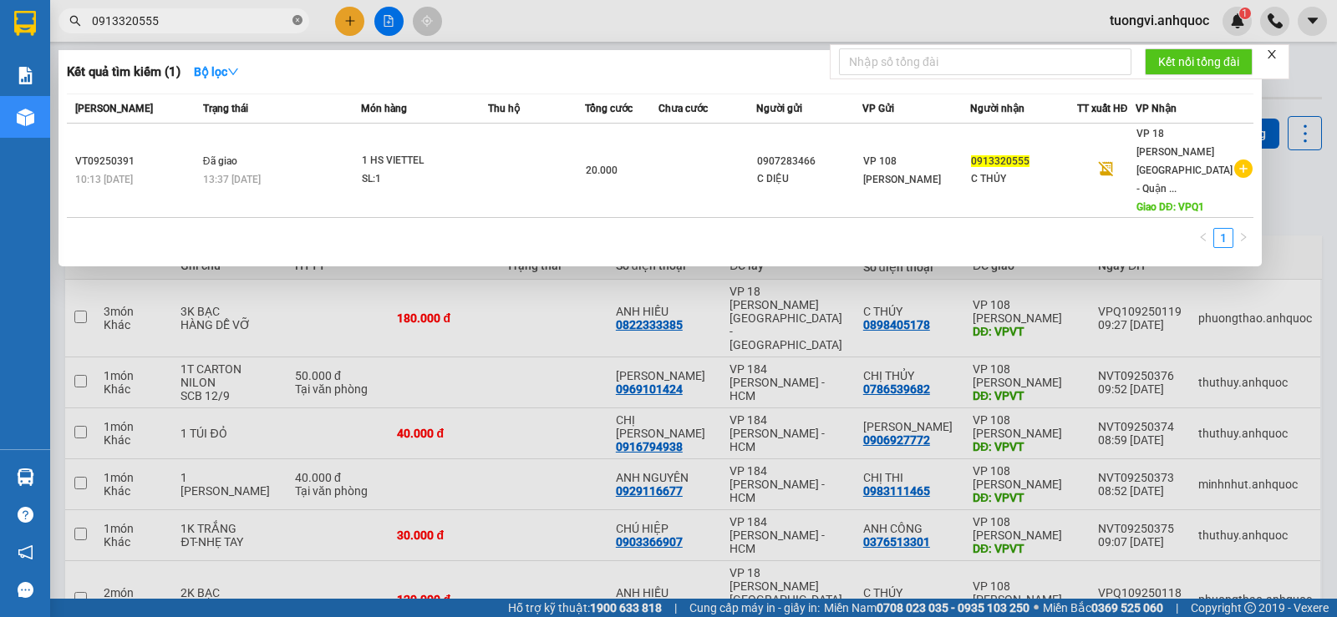
click at [297, 21] on icon "close-circle" at bounding box center [297, 20] width 10 height 10
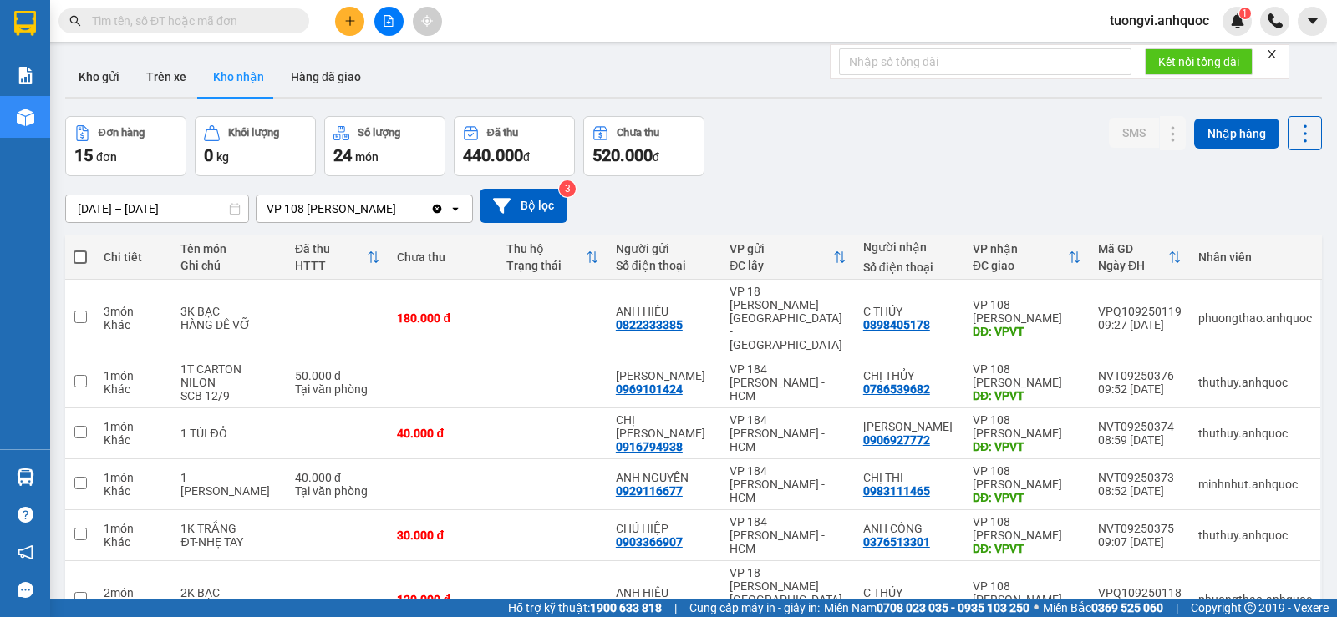
click at [1149, 22] on span "tuongvi.anhquoc" at bounding box center [1159, 20] width 126 height 21
click at [1138, 53] on span "Đăng xuất" at bounding box center [1166, 52] width 93 height 18
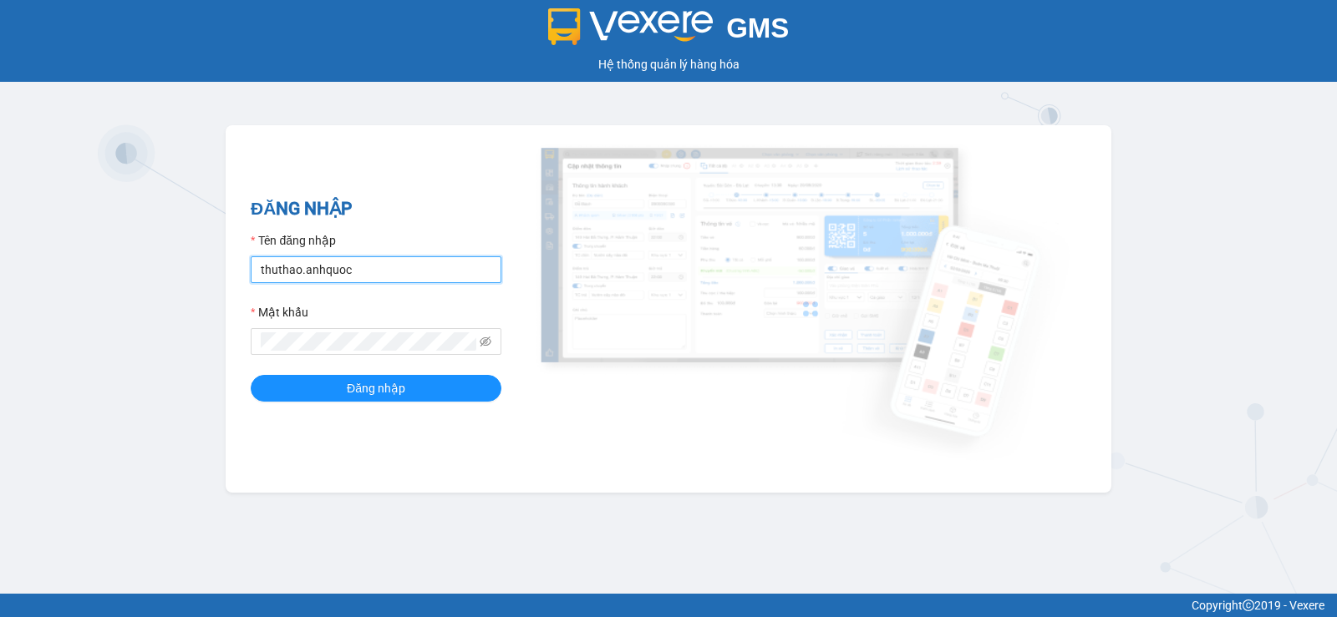
click at [419, 266] on input "thuthao.anhquoc" at bounding box center [376, 270] width 251 height 27
type input "phung.anhquoc"
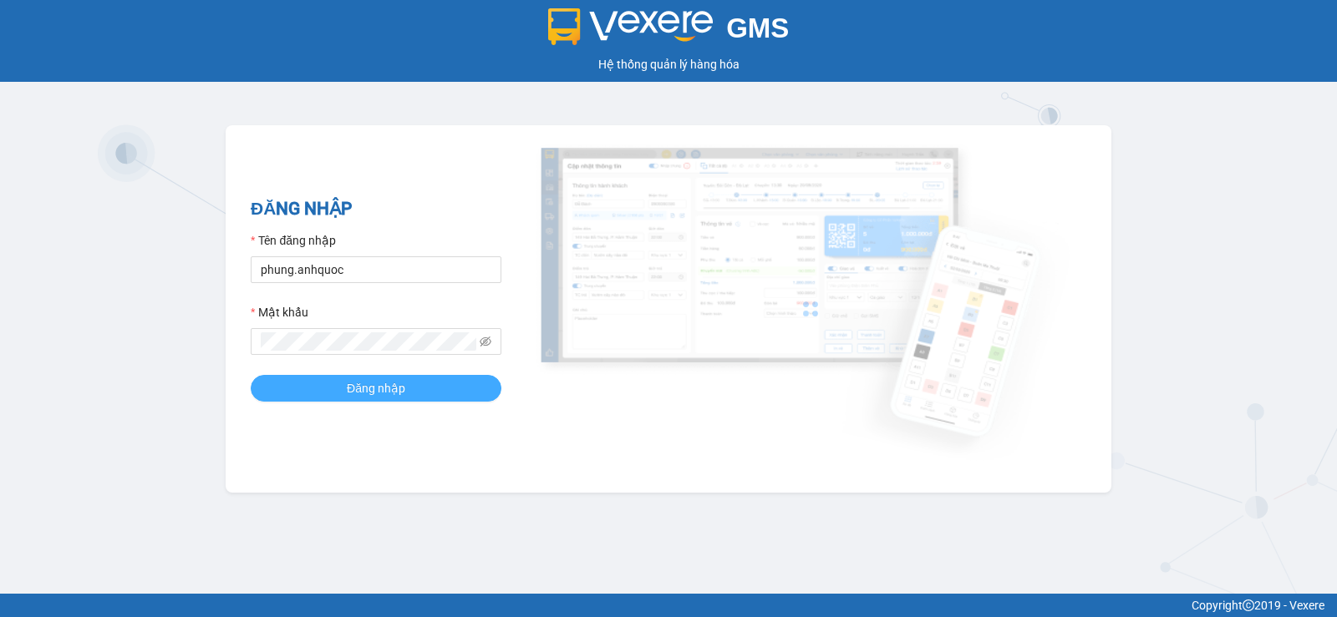
click at [398, 396] on span "Đăng nhập" at bounding box center [376, 388] width 58 height 18
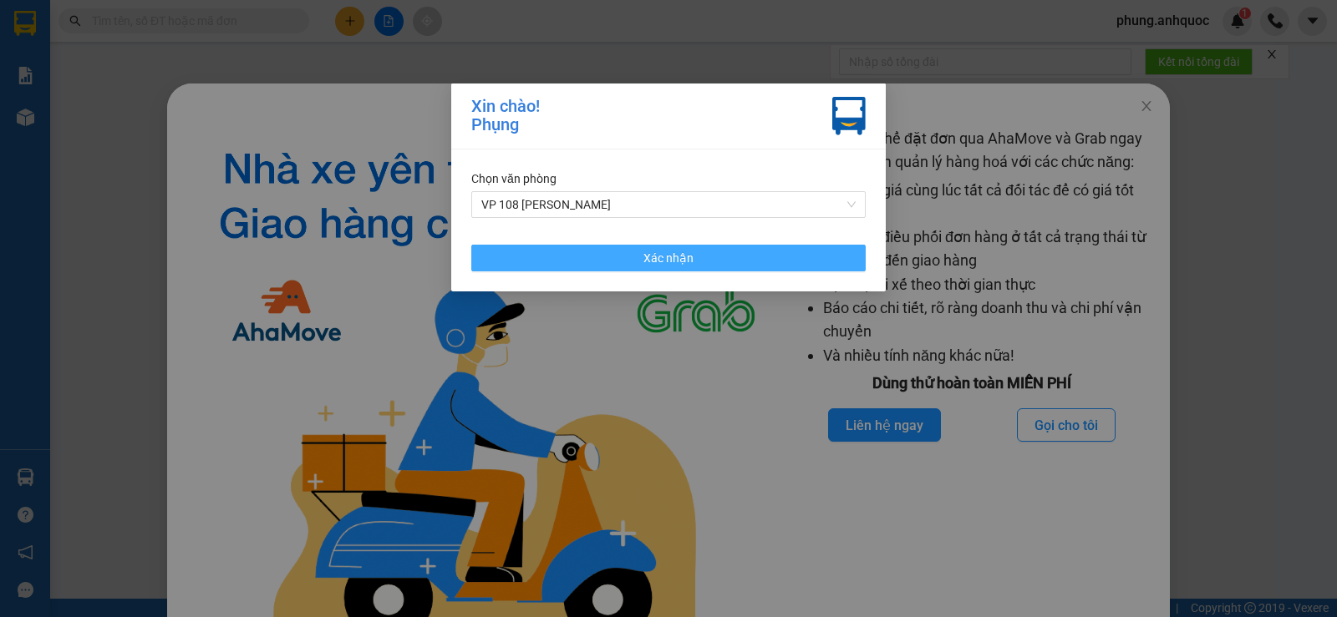
click at [734, 254] on button "Xác nhận" at bounding box center [668, 258] width 394 height 27
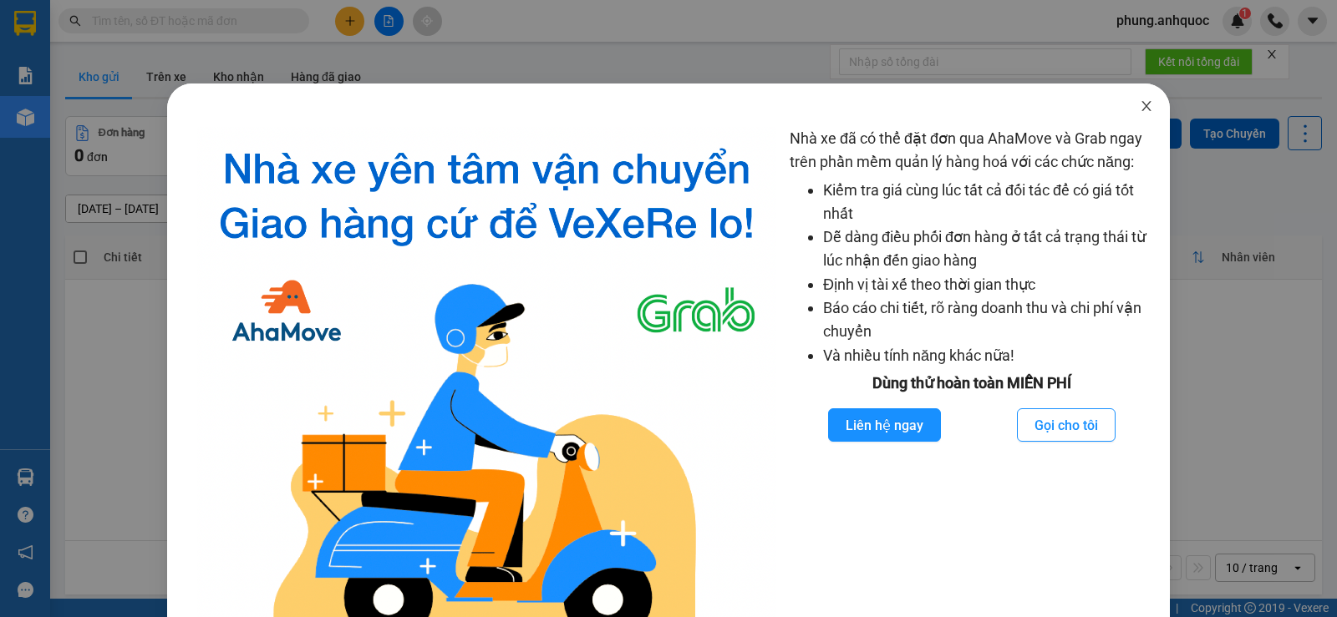
click at [1141, 105] on icon "close" at bounding box center [1145, 106] width 9 height 10
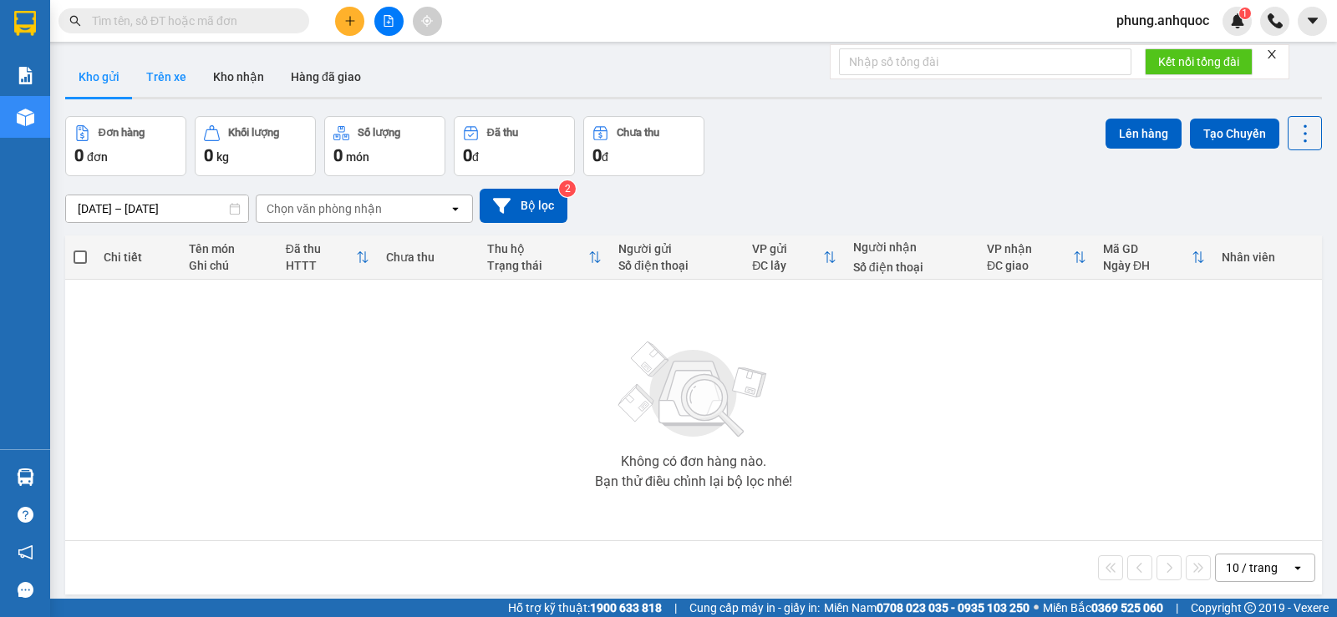
click at [170, 78] on button "Trên xe" at bounding box center [166, 77] width 67 height 40
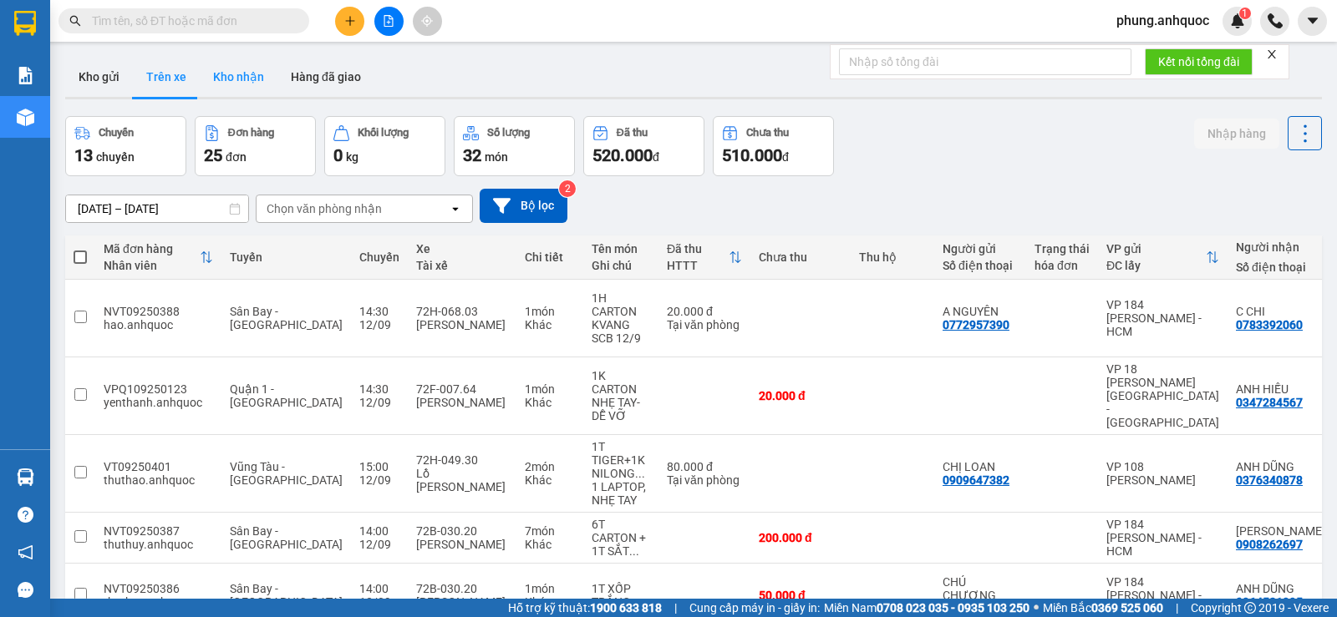
click at [238, 82] on button "Kho nhận" at bounding box center [239, 77] width 78 height 40
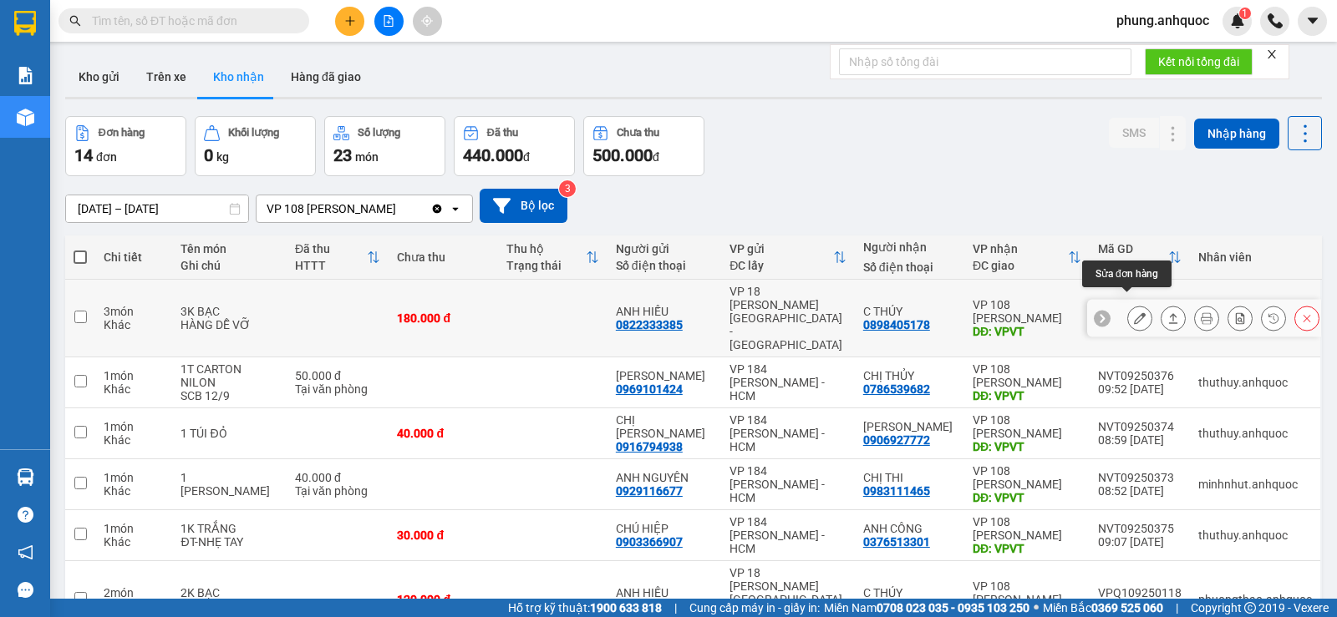
click at [1134, 312] on icon at bounding box center [1140, 318] width 12 height 12
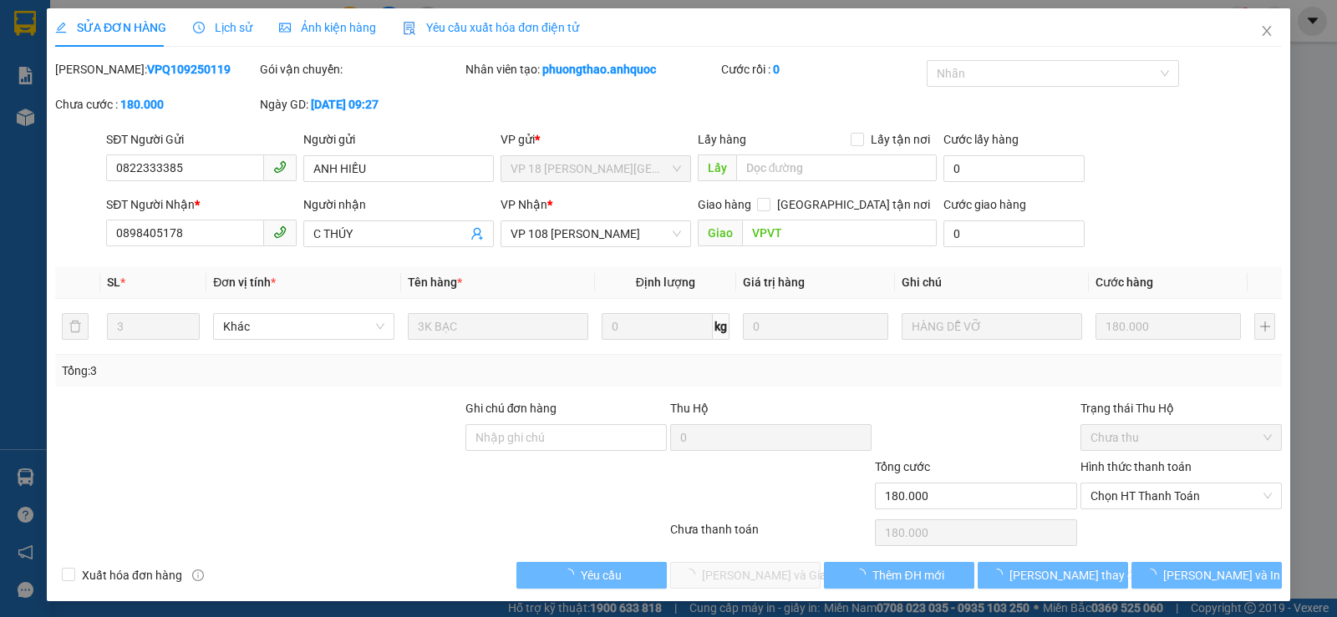
type input "0822333385"
type input "ANH HIẾU"
type input "0898405178"
type input "C THÚY"
type input "VPVT"
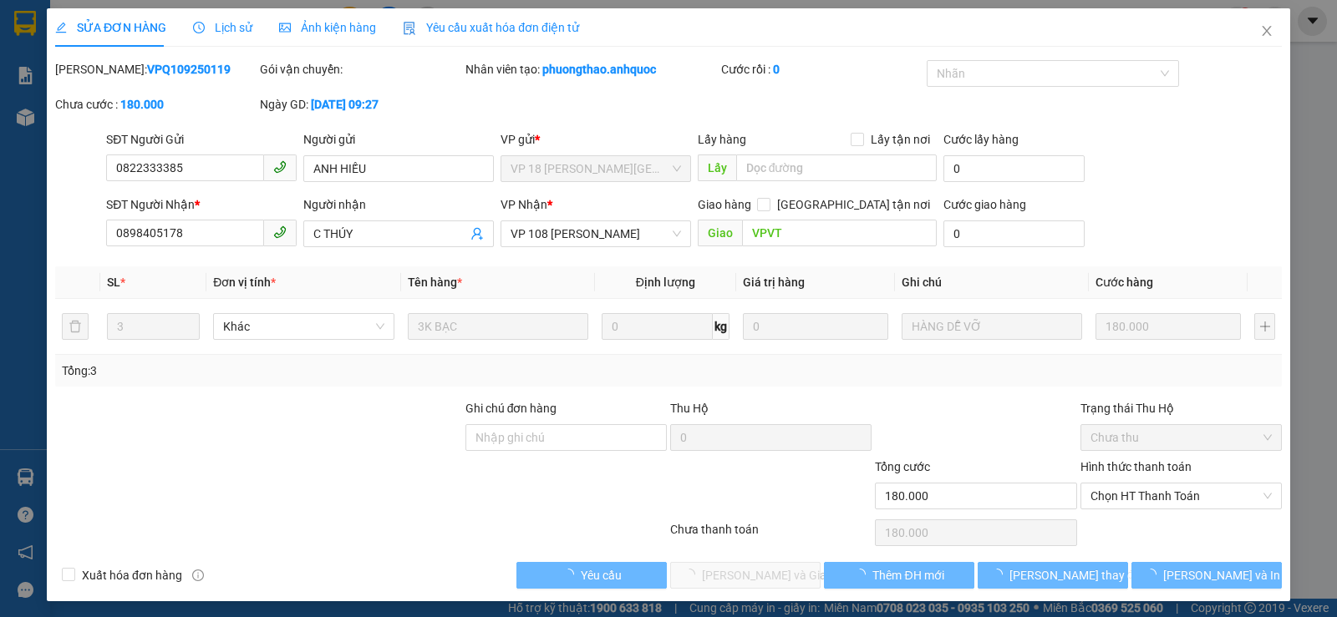
type input "180.000"
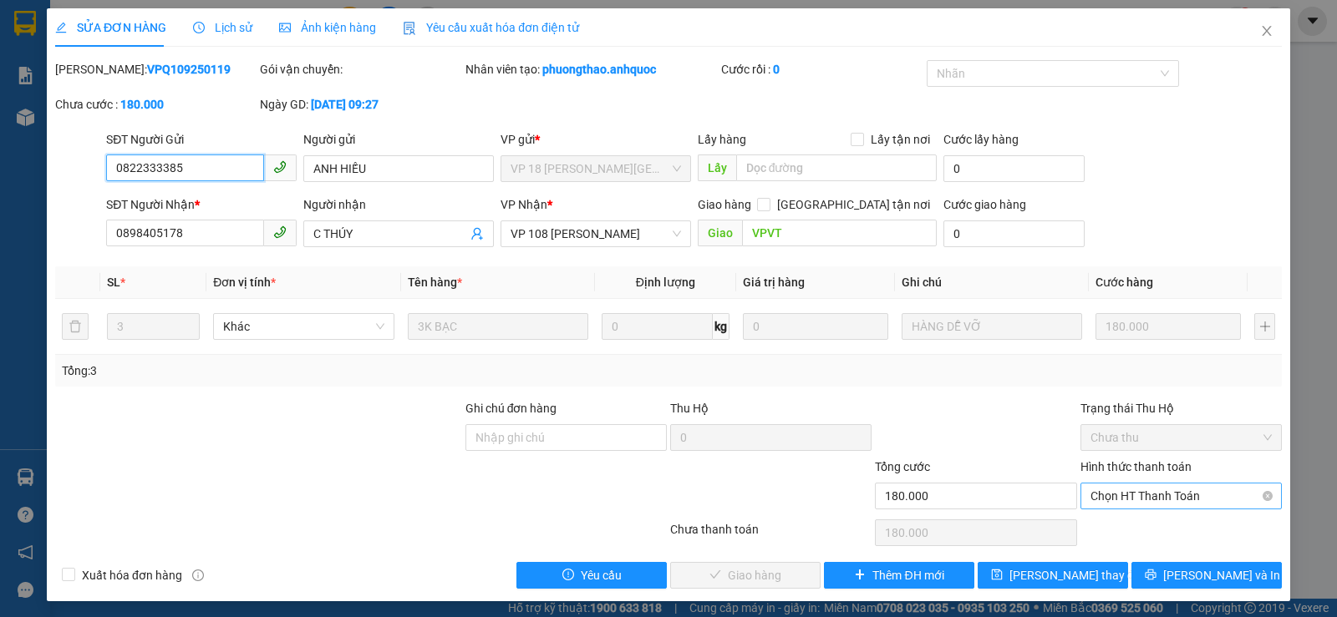
click at [1115, 495] on span "Chọn HT Thanh Toán" at bounding box center [1180, 496] width 181 height 25
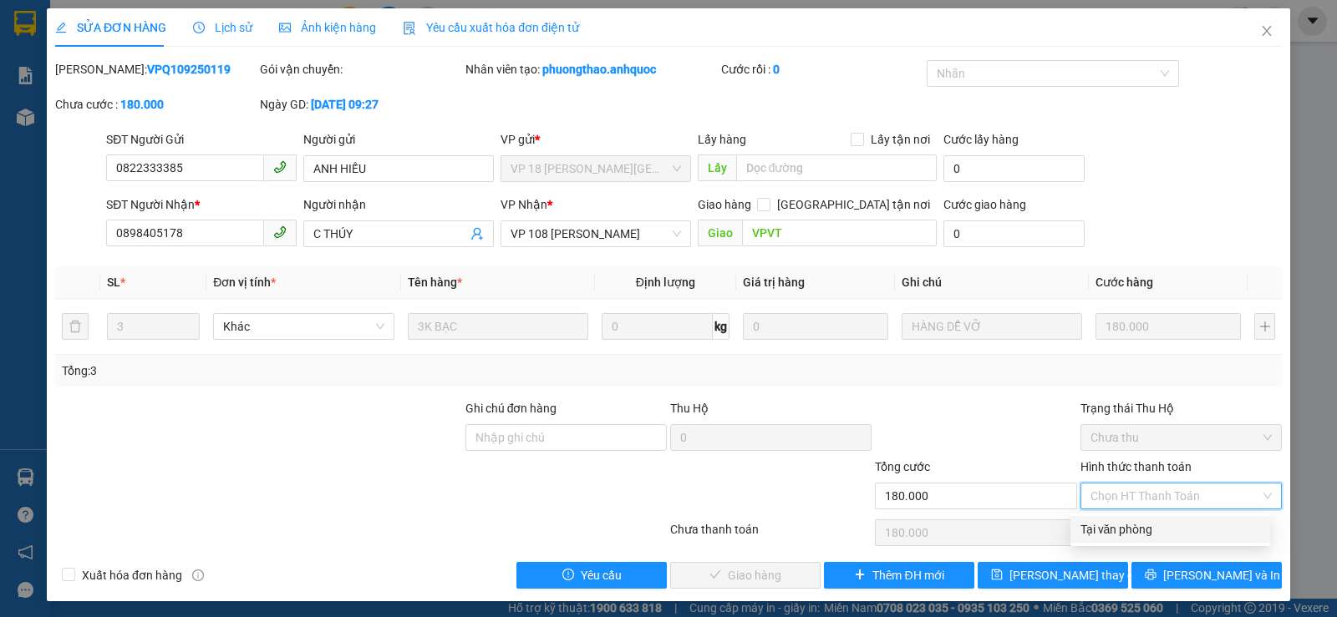
click at [1102, 526] on div "Tại văn phòng" at bounding box center [1170, 530] width 180 height 18
type input "0"
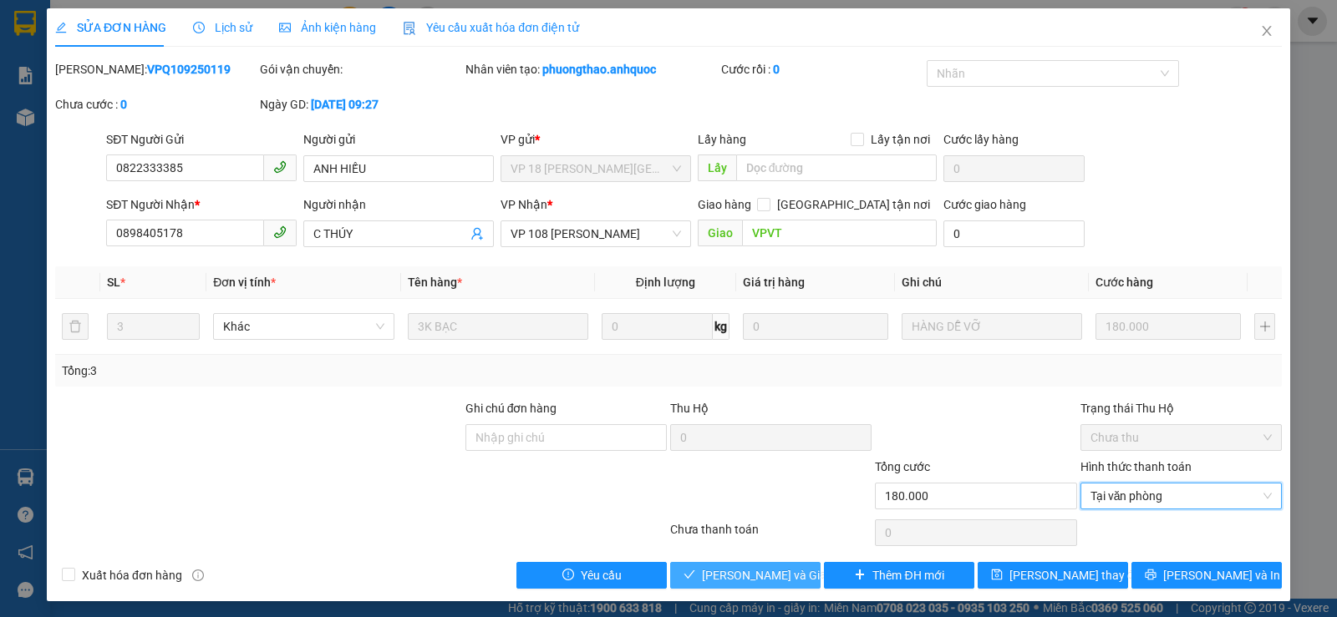
click at [764, 580] on span "[PERSON_NAME] và Giao hàng" at bounding box center [782, 575] width 160 height 18
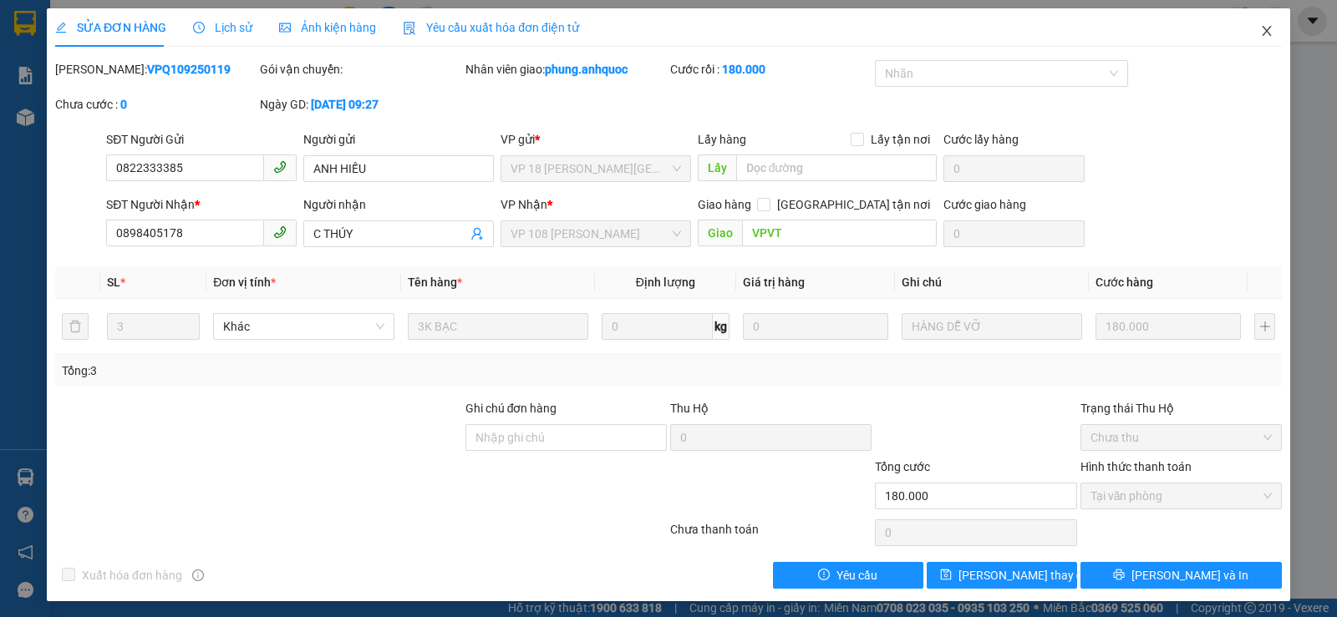
click at [1260, 35] on icon "close" at bounding box center [1266, 30] width 13 height 13
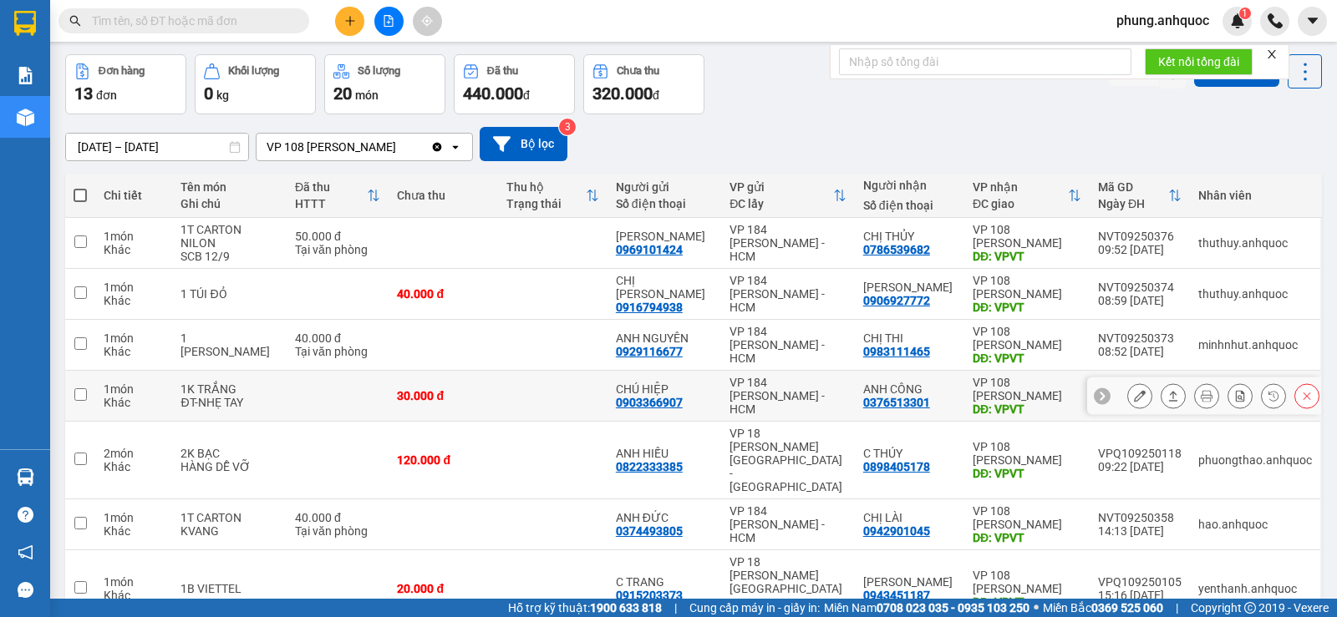
scroll to position [84, 0]
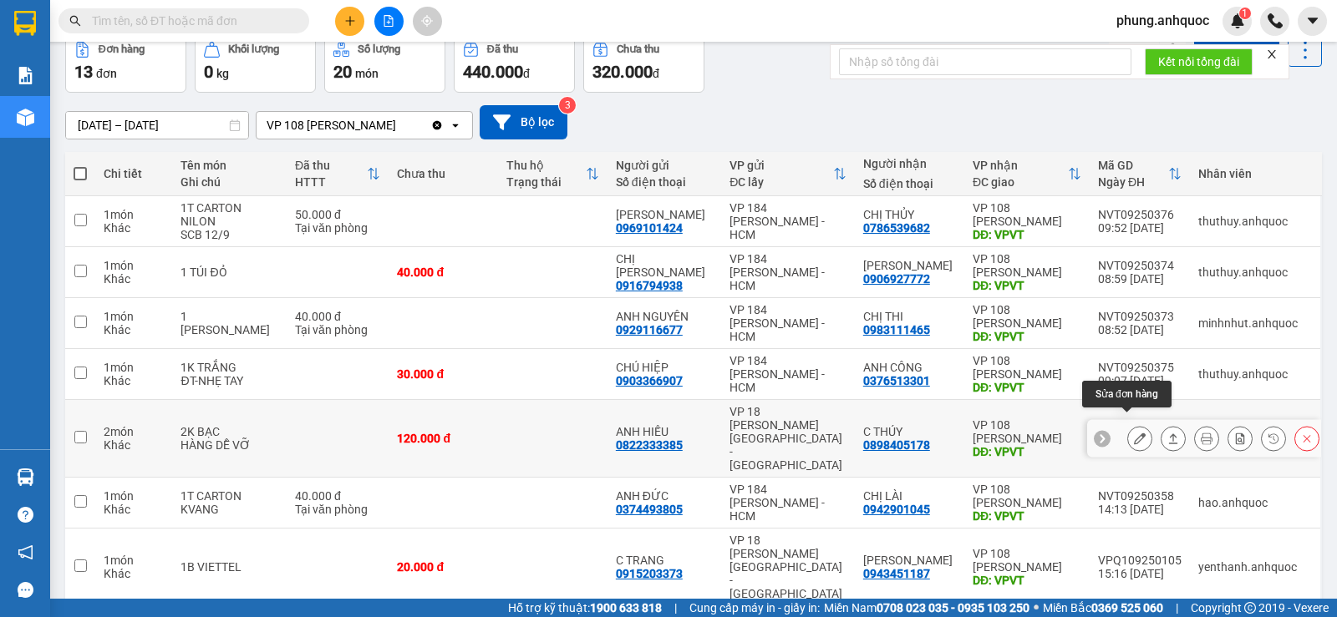
click at [1134, 433] on icon at bounding box center [1140, 439] width 12 height 12
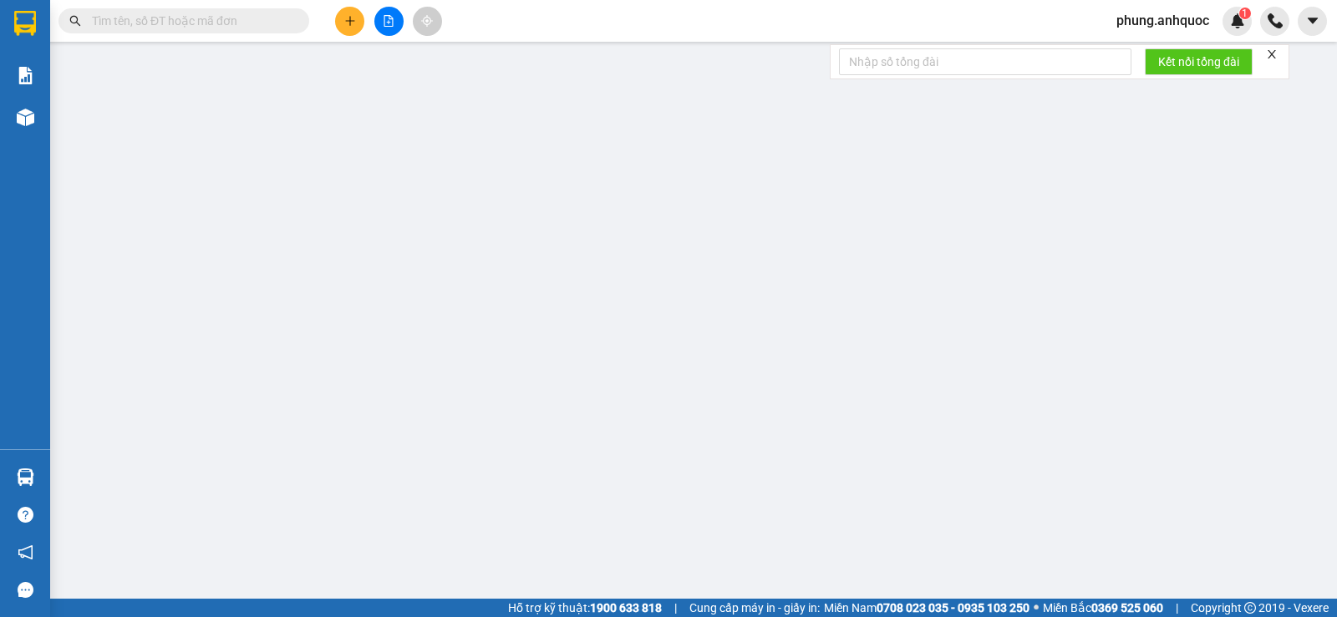
type input "0822333385"
type input "ANH HIẾU"
type input "0898405178"
type input "C THÚY"
type input "VPVT"
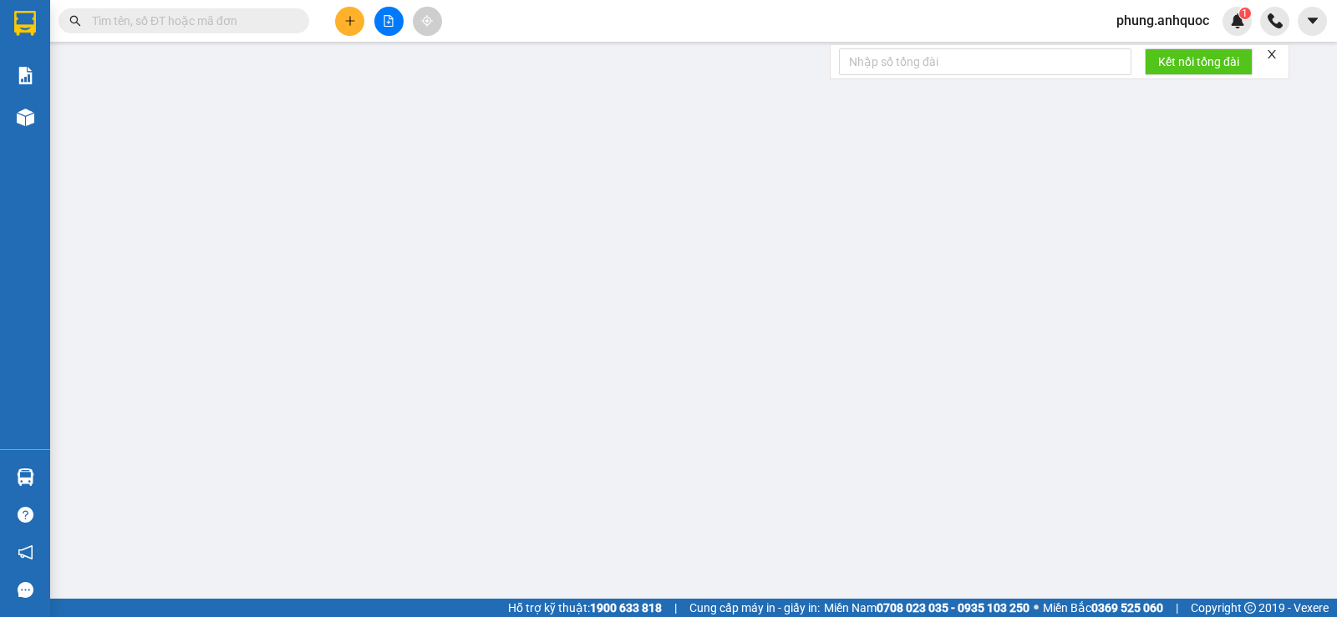
type input "120.000"
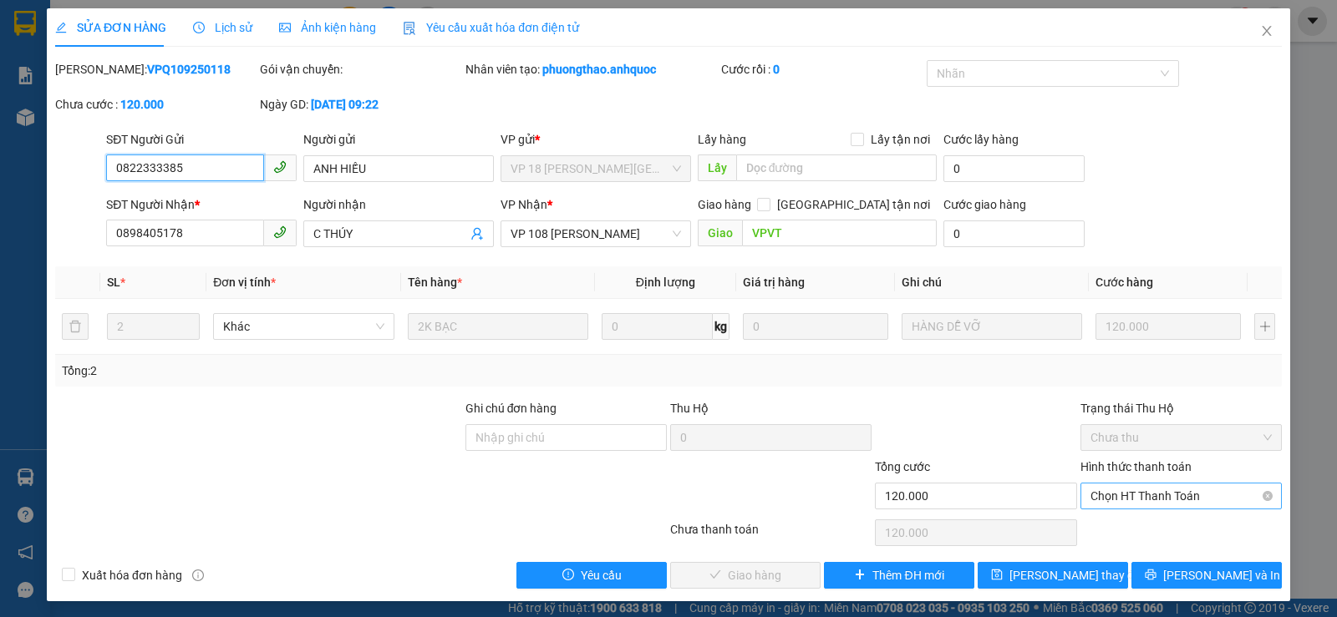
click at [1106, 499] on span "Chọn HT Thanh Toán" at bounding box center [1180, 496] width 181 height 25
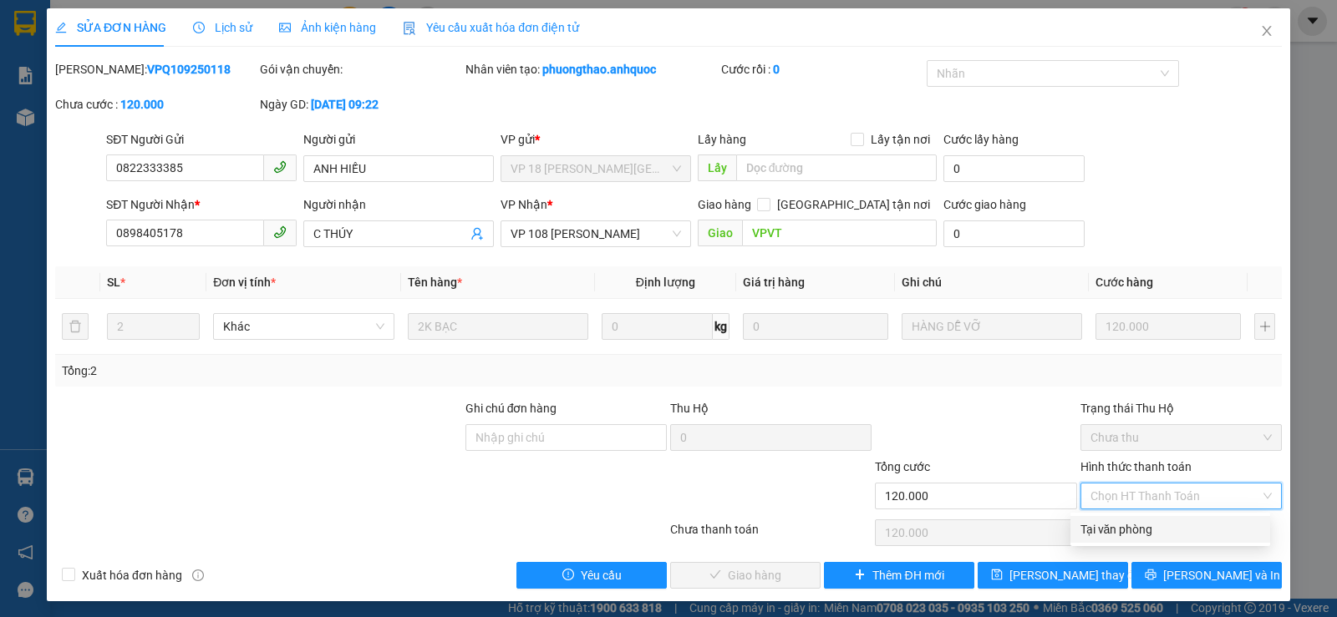
click at [1095, 527] on div "Tại văn phòng" at bounding box center [1170, 530] width 180 height 18
type input "0"
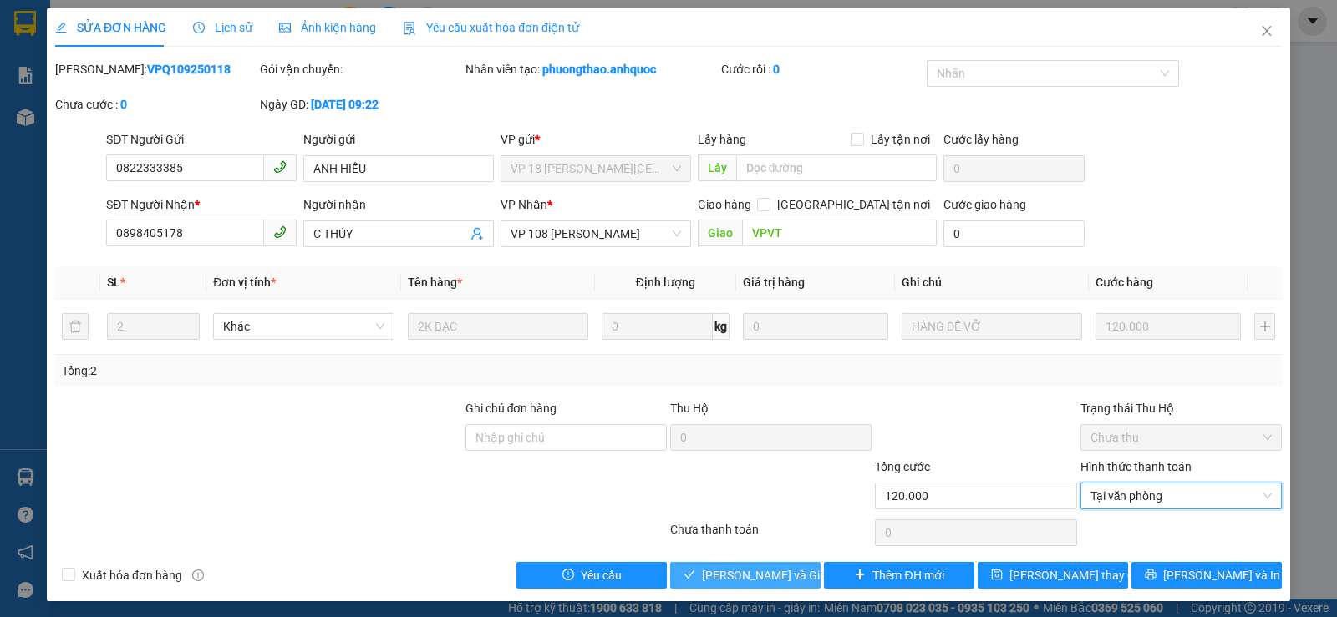
click at [758, 571] on span "[PERSON_NAME] và Giao hàng" at bounding box center [782, 575] width 160 height 18
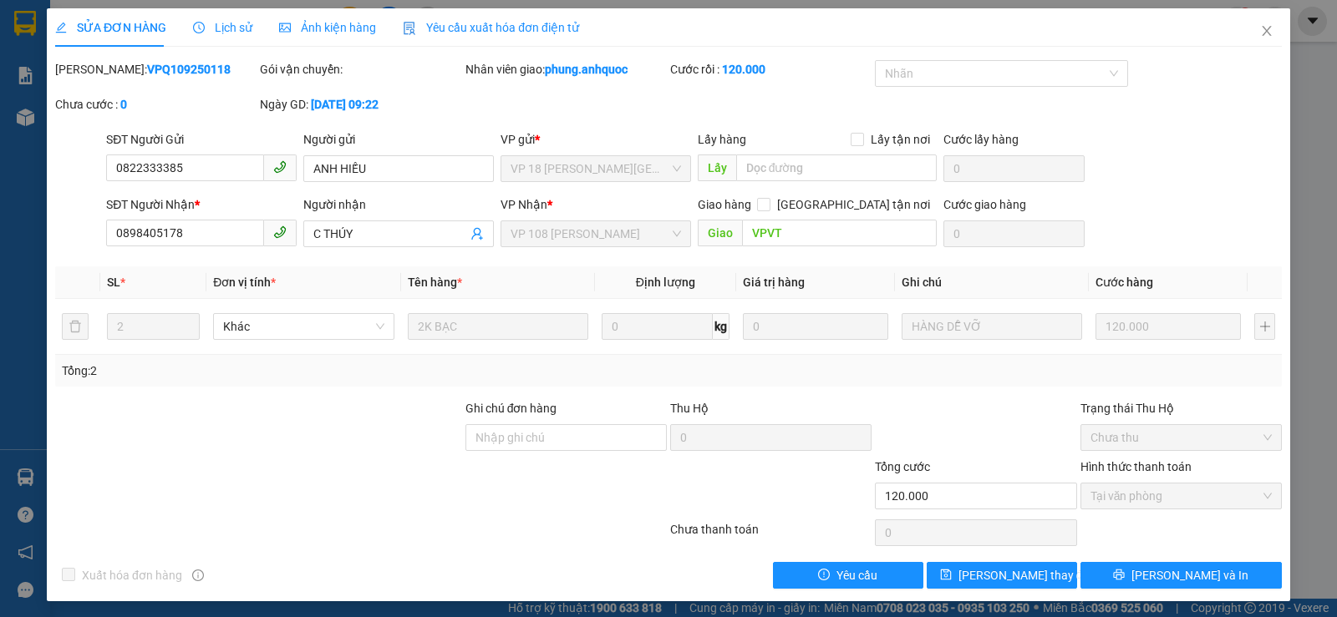
scroll to position [4, 0]
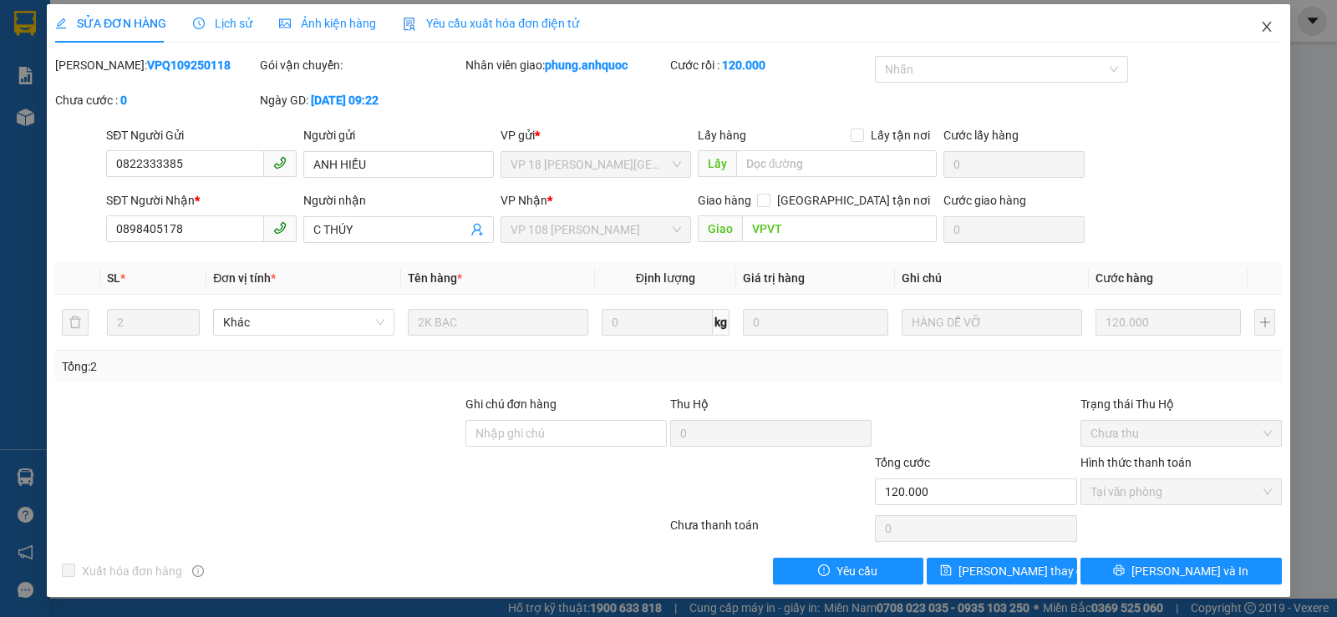
click at [1262, 30] on icon "close" at bounding box center [1266, 27] width 9 height 10
